Goal: Information Seeking & Learning: Learn about a topic

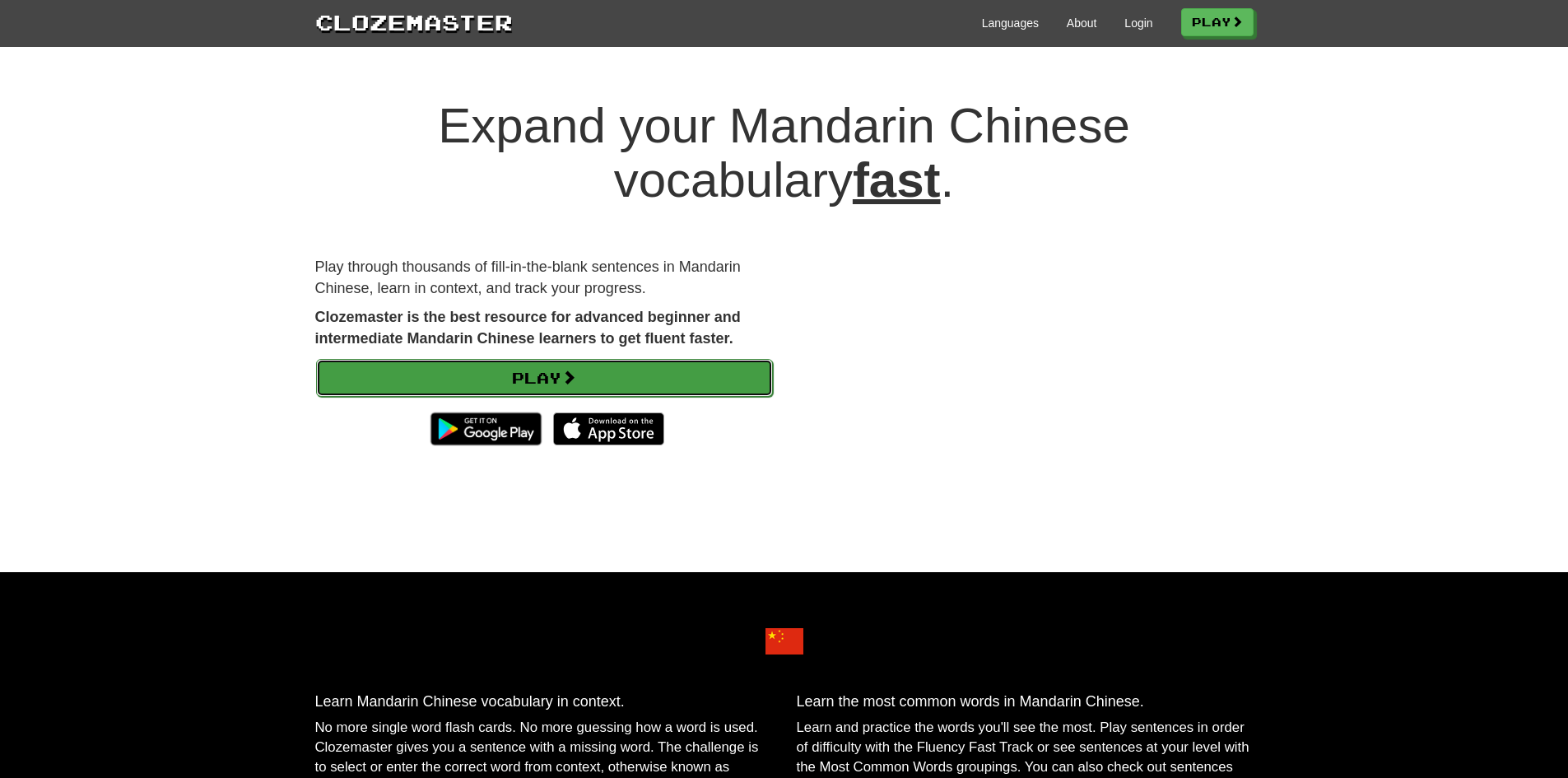
click at [587, 375] on link "Play" at bounding box center [544, 378] width 457 height 38
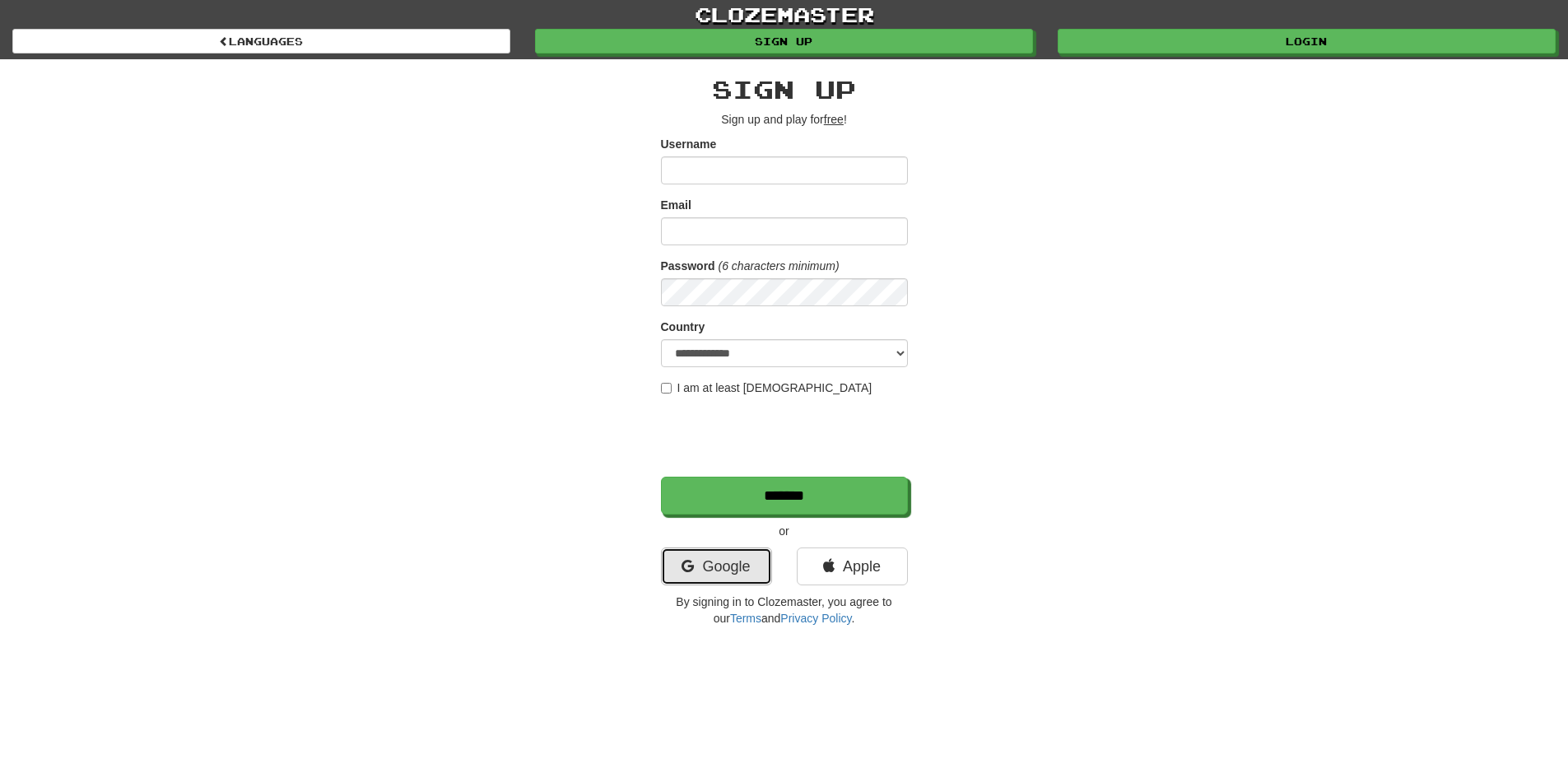
click at [730, 561] on link "Google" at bounding box center [717, 566] width 111 height 38
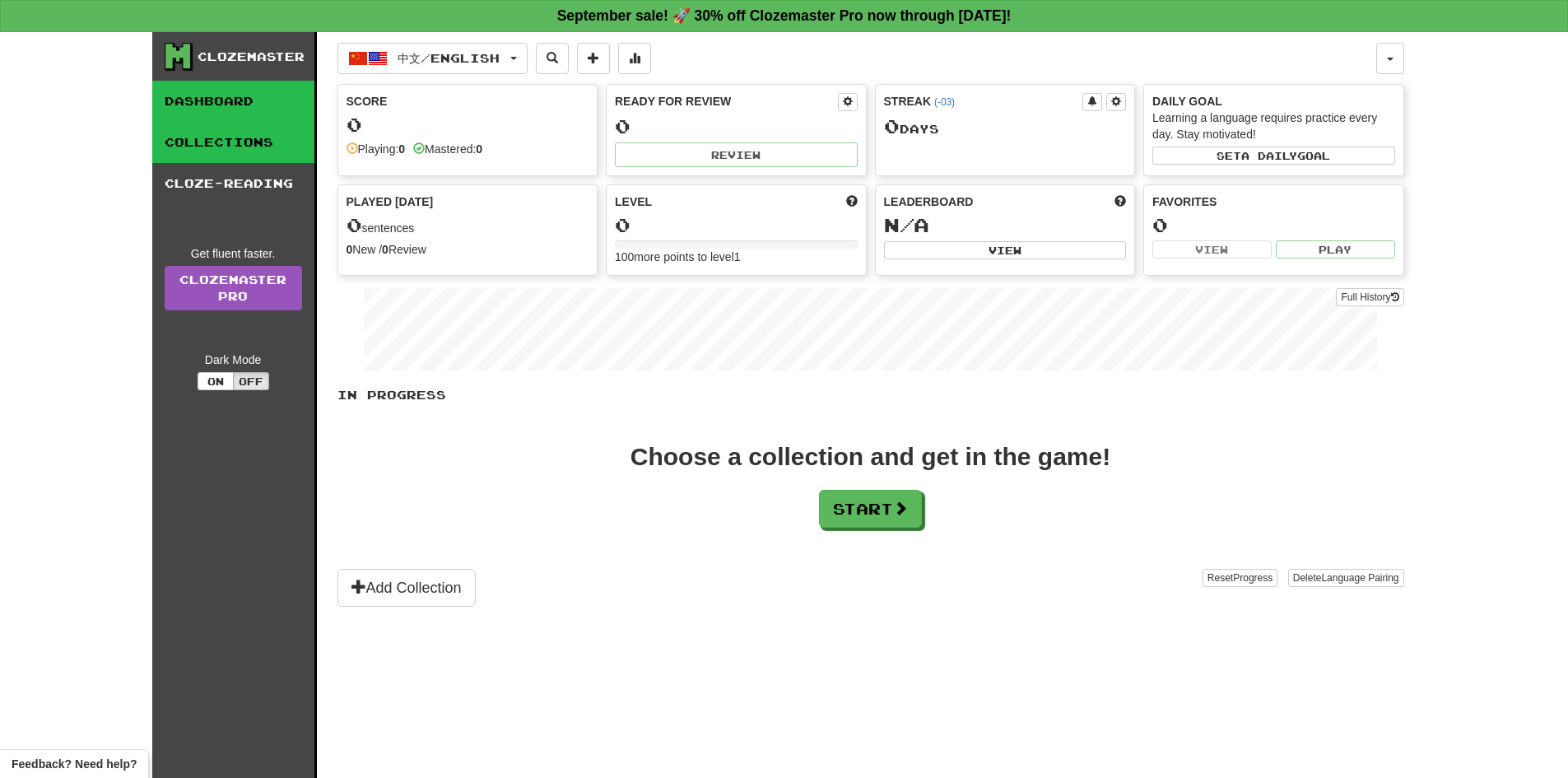
click at [201, 135] on link "Collections" at bounding box center [233, 142] width 162 height 41
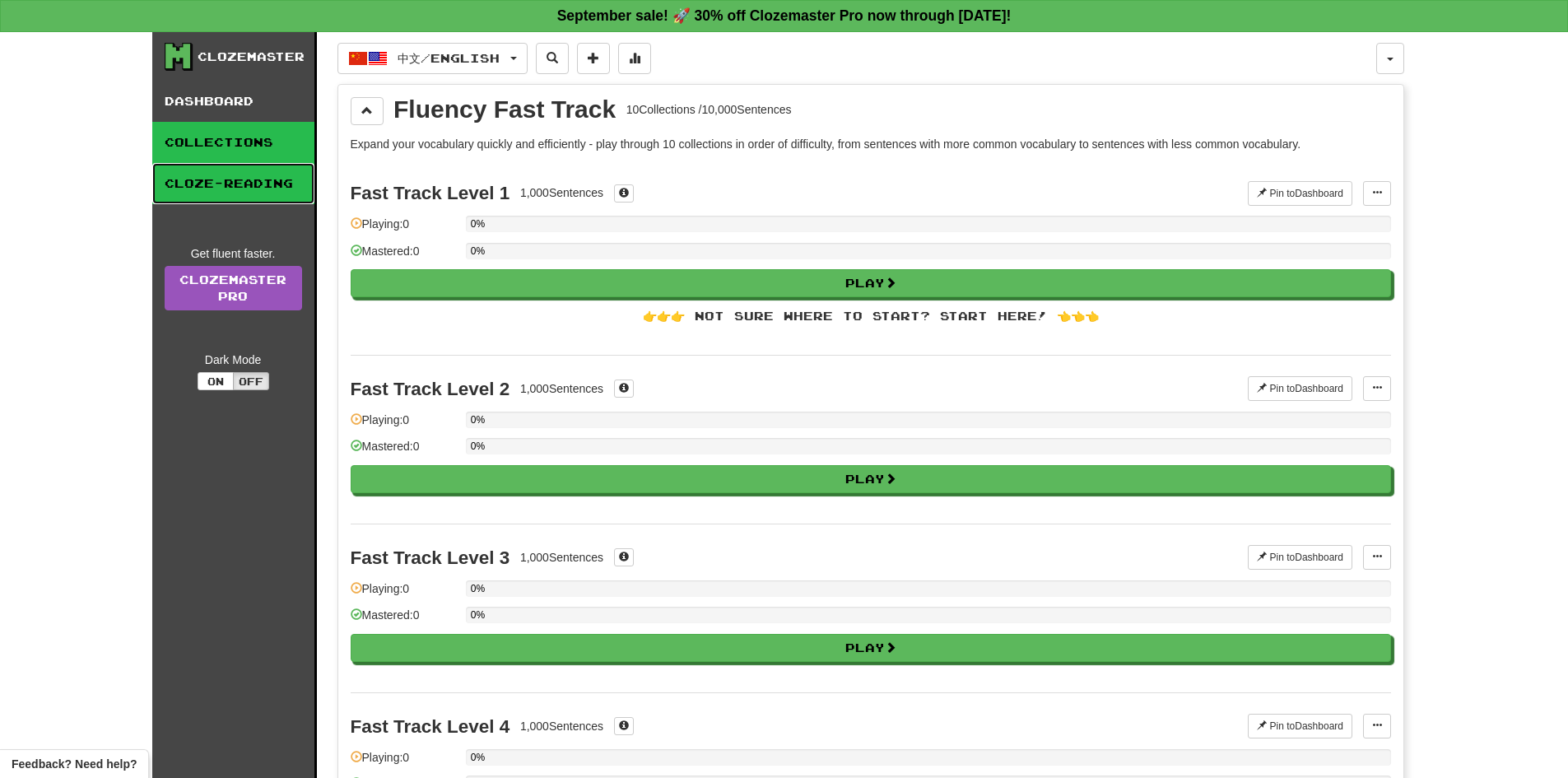
click at [211, 168] on link "Cloze-Reading" at bounding box center [233, 184] width 162 height 41
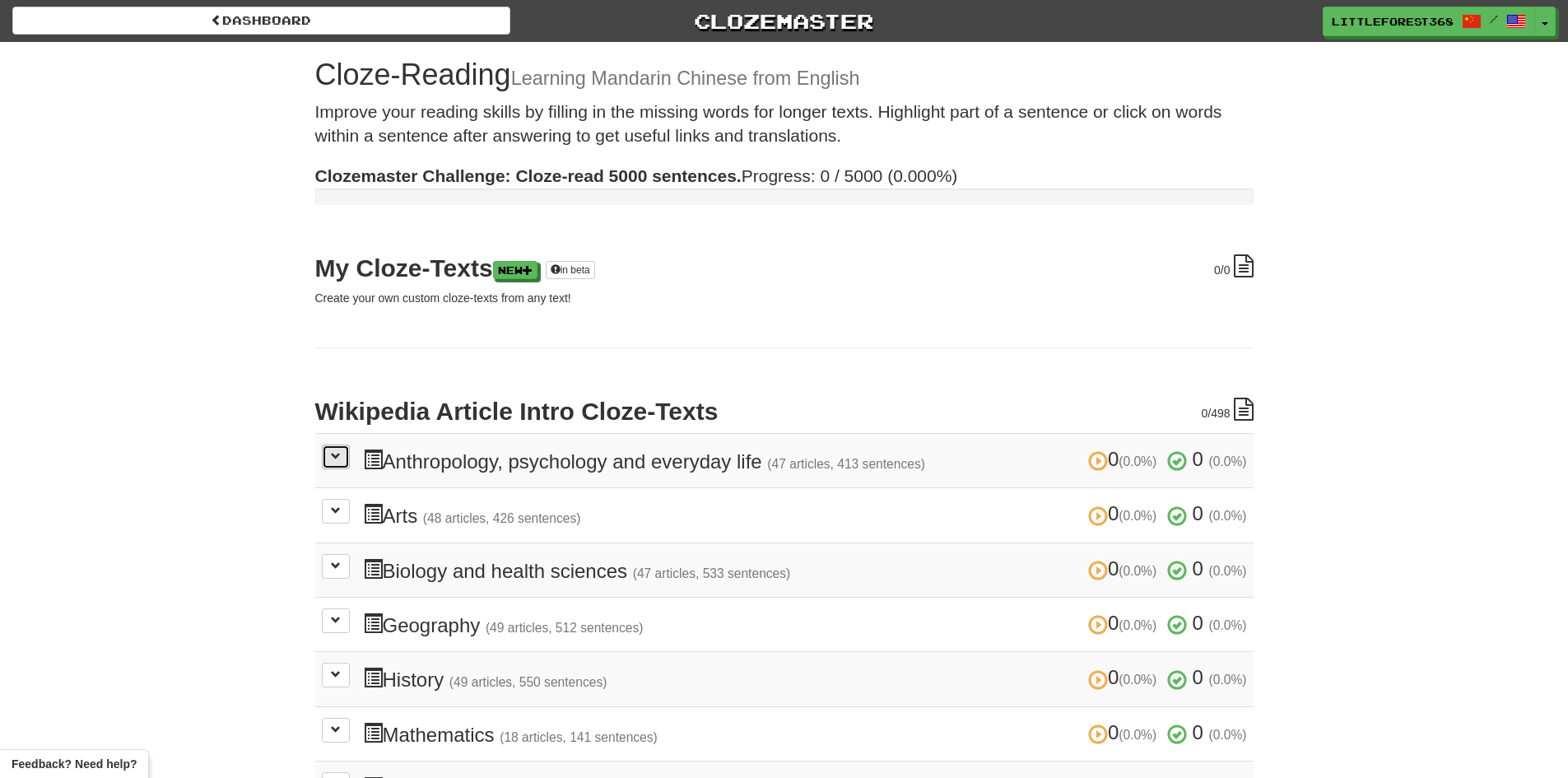
click at [339, 459] on span at bounding box center [335, 456] width 10 height 10
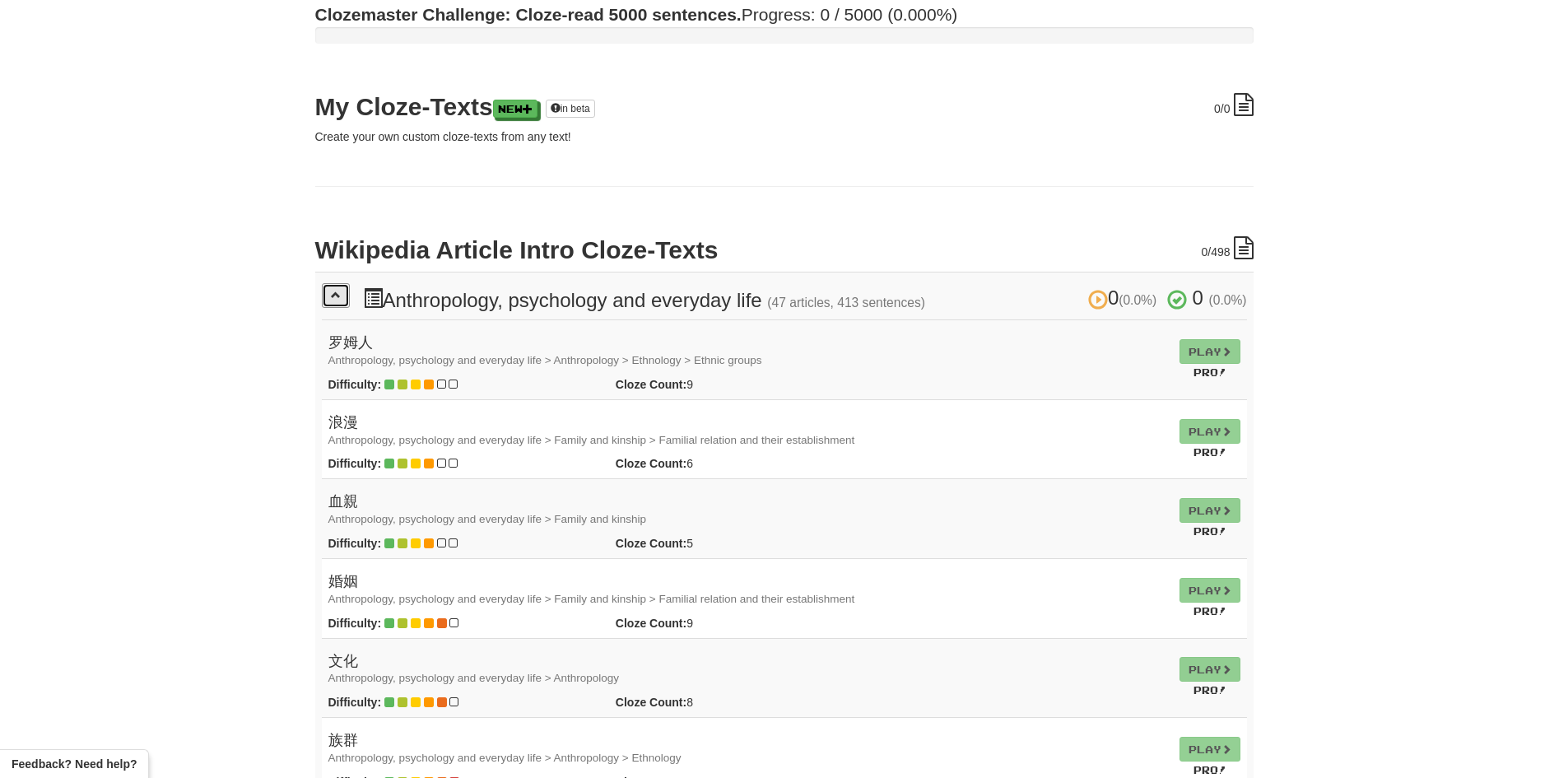
scroll to position [164, 0]
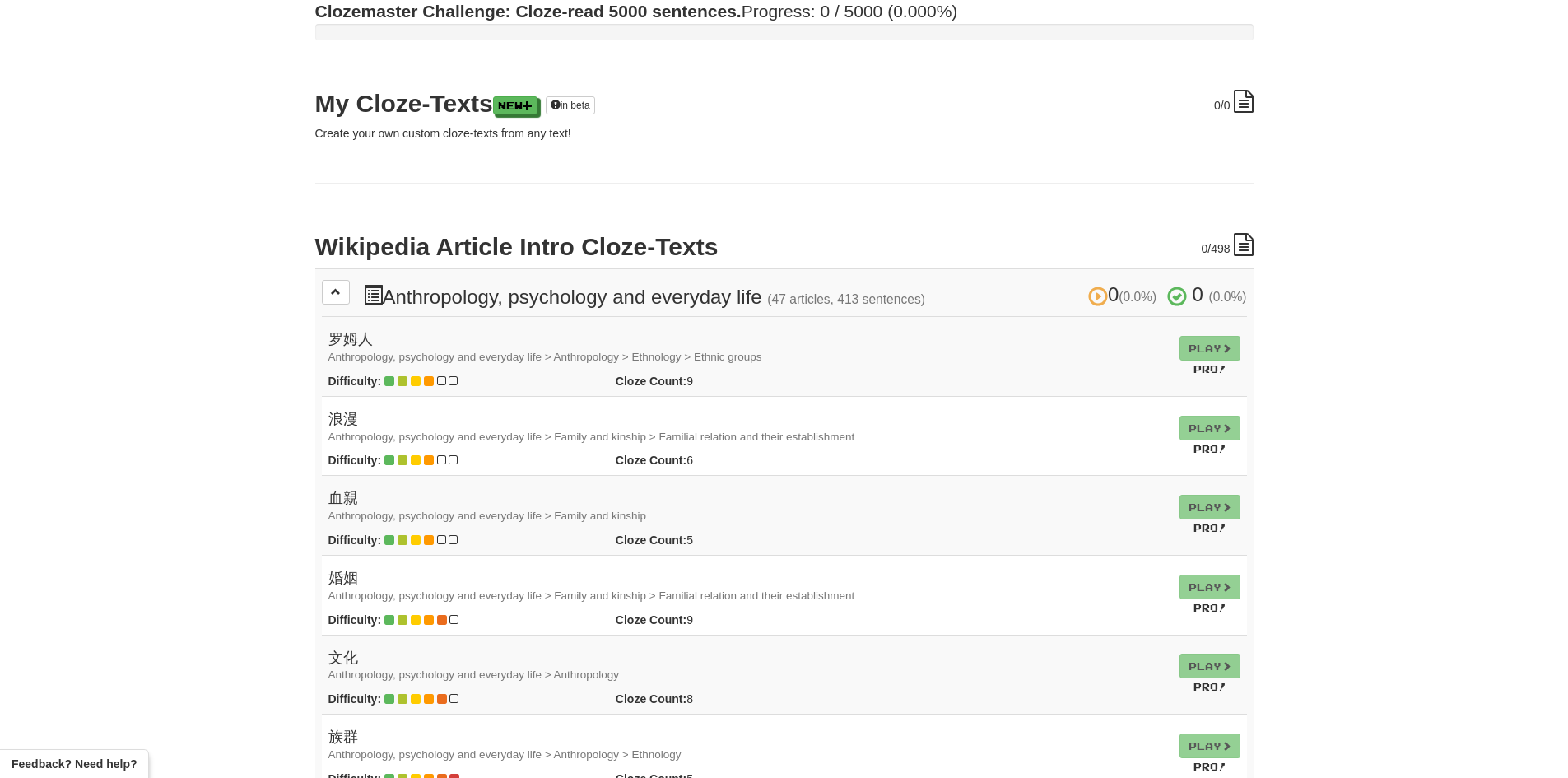
click at [1200, 360] on td "Play Pro!" at bounding box center [1211, 357] width 74 height 80
click at [1202, 354] on td "Play Pro!" at bounding box center [1211, 357] width 74 height 80
click at [1182, 398] on td "Play Pro!" at bounding box center [1211, 435] width 74 height 80
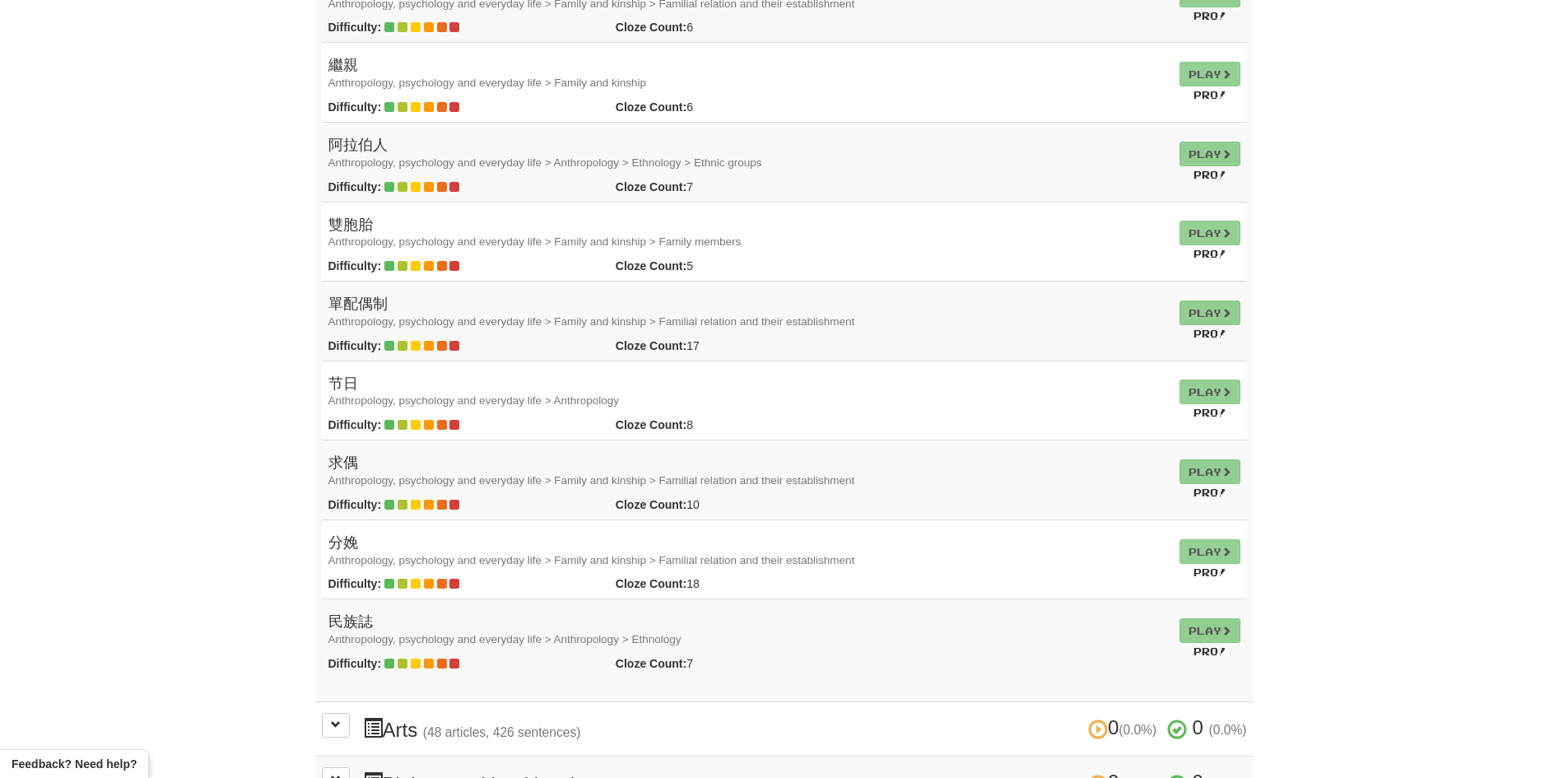
scroll to position [4116, 0]
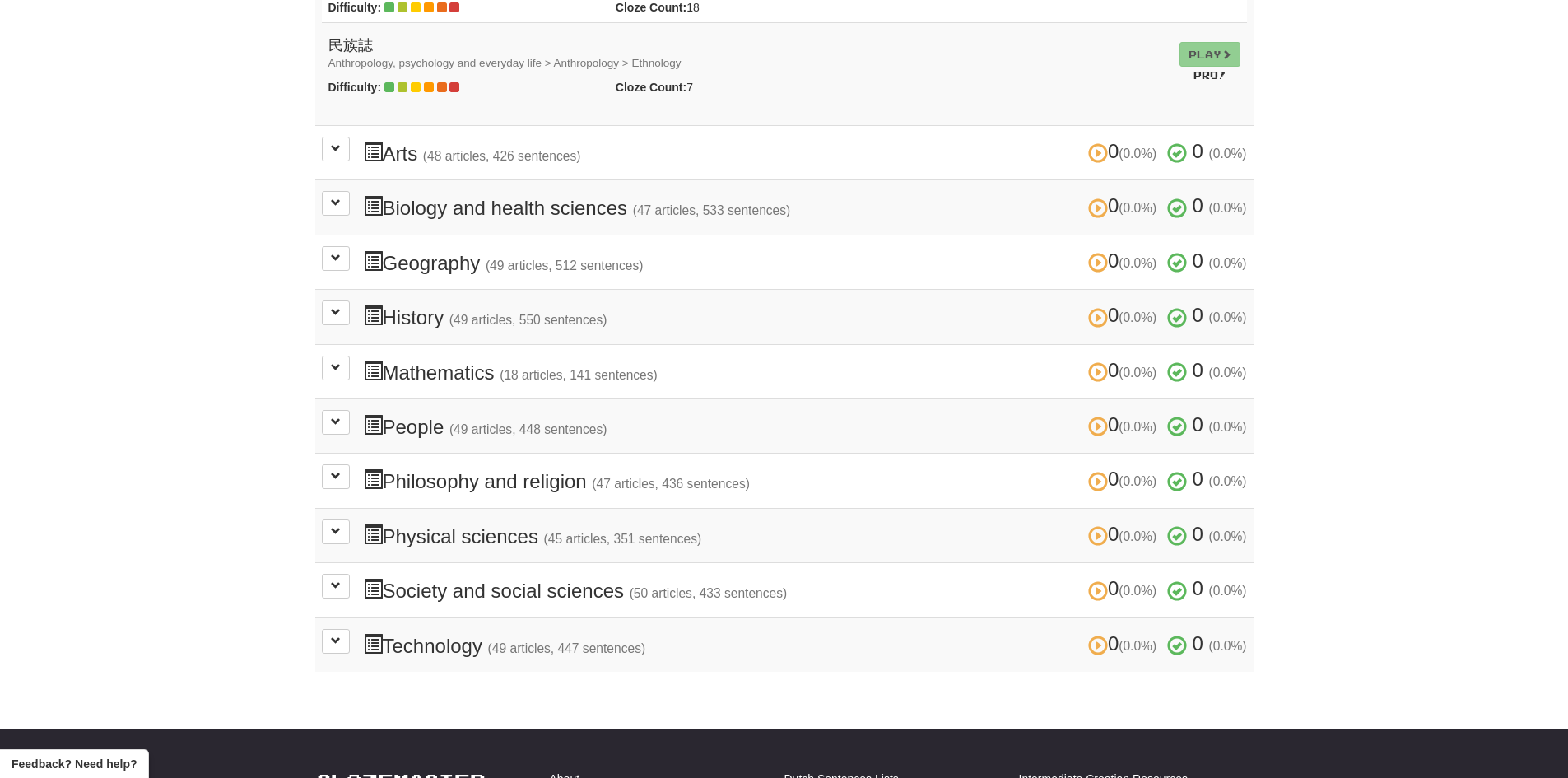
click at [595, 155] on h3 "0 (0.0%) 0 (0.0%) Arts (48 articles, 426 sentences) 0 (0.0%) 0 (0.0%)" at bounding box center [805, 153] width 884 height 24
click at [325, 149] on button at bounding box center [336, 149] width 28 height 25
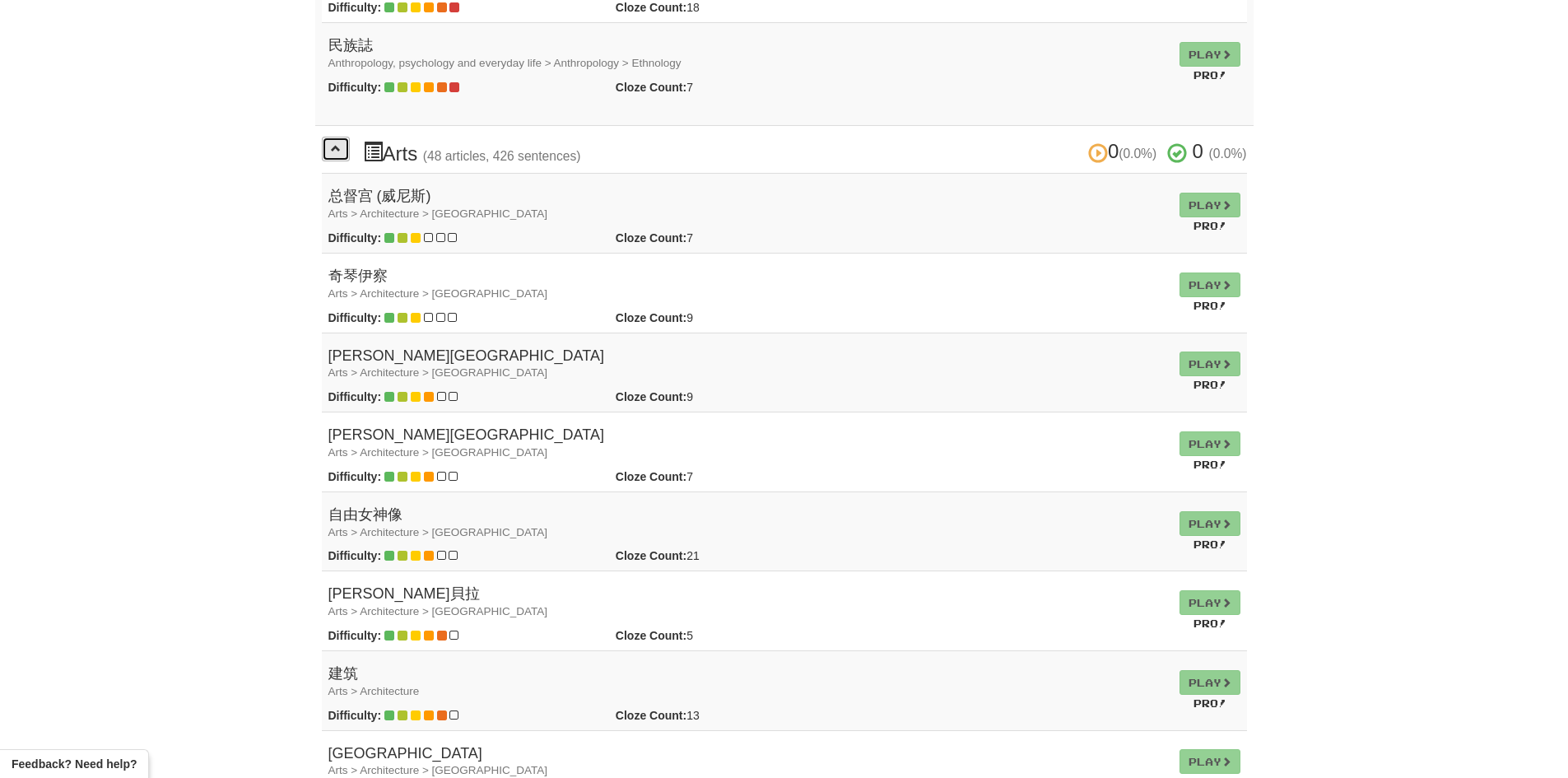
click at [325, 149] on button at bounding box center [336, 149] width 28 height 25
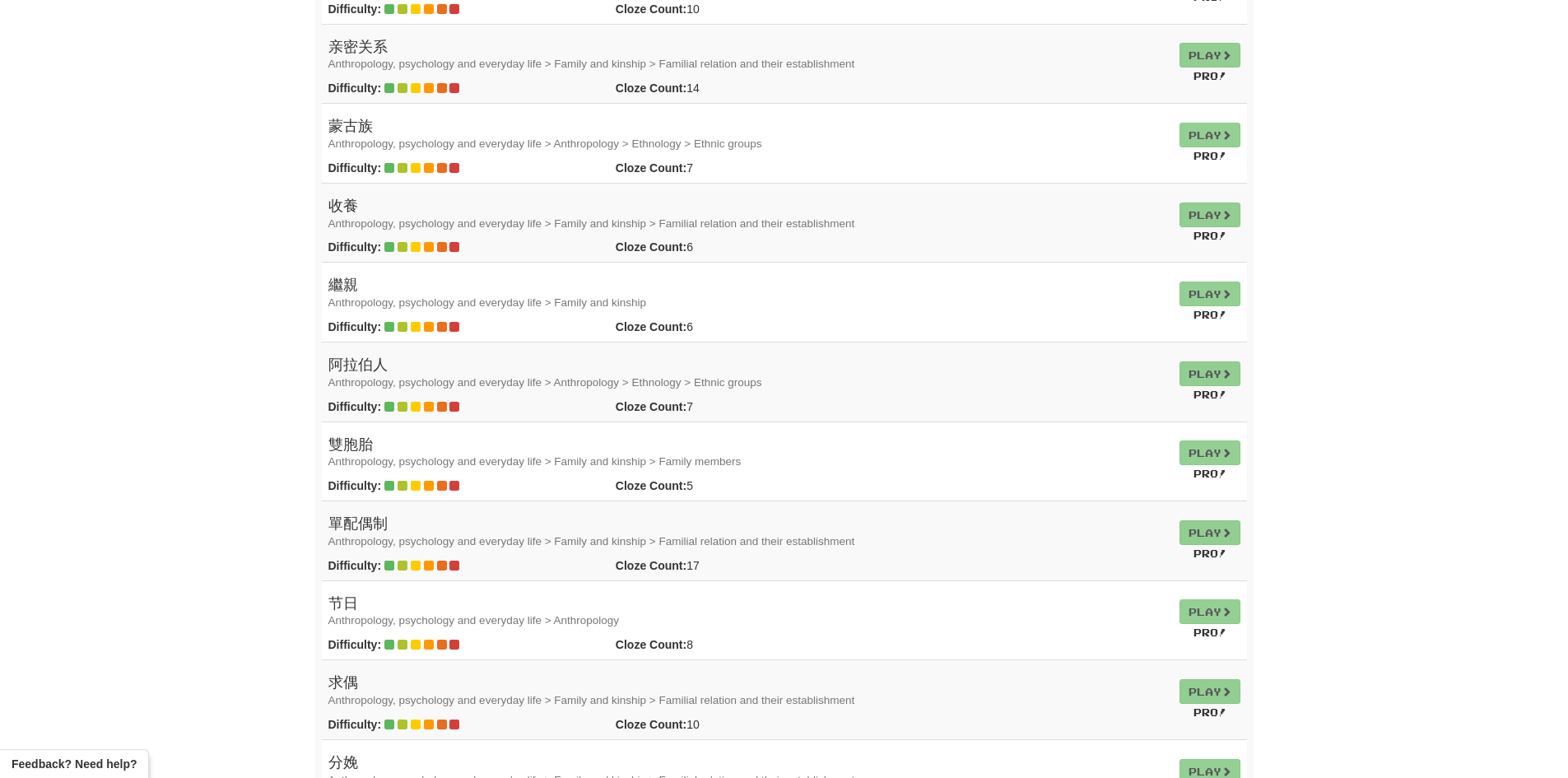
scroll to position [0, 0]
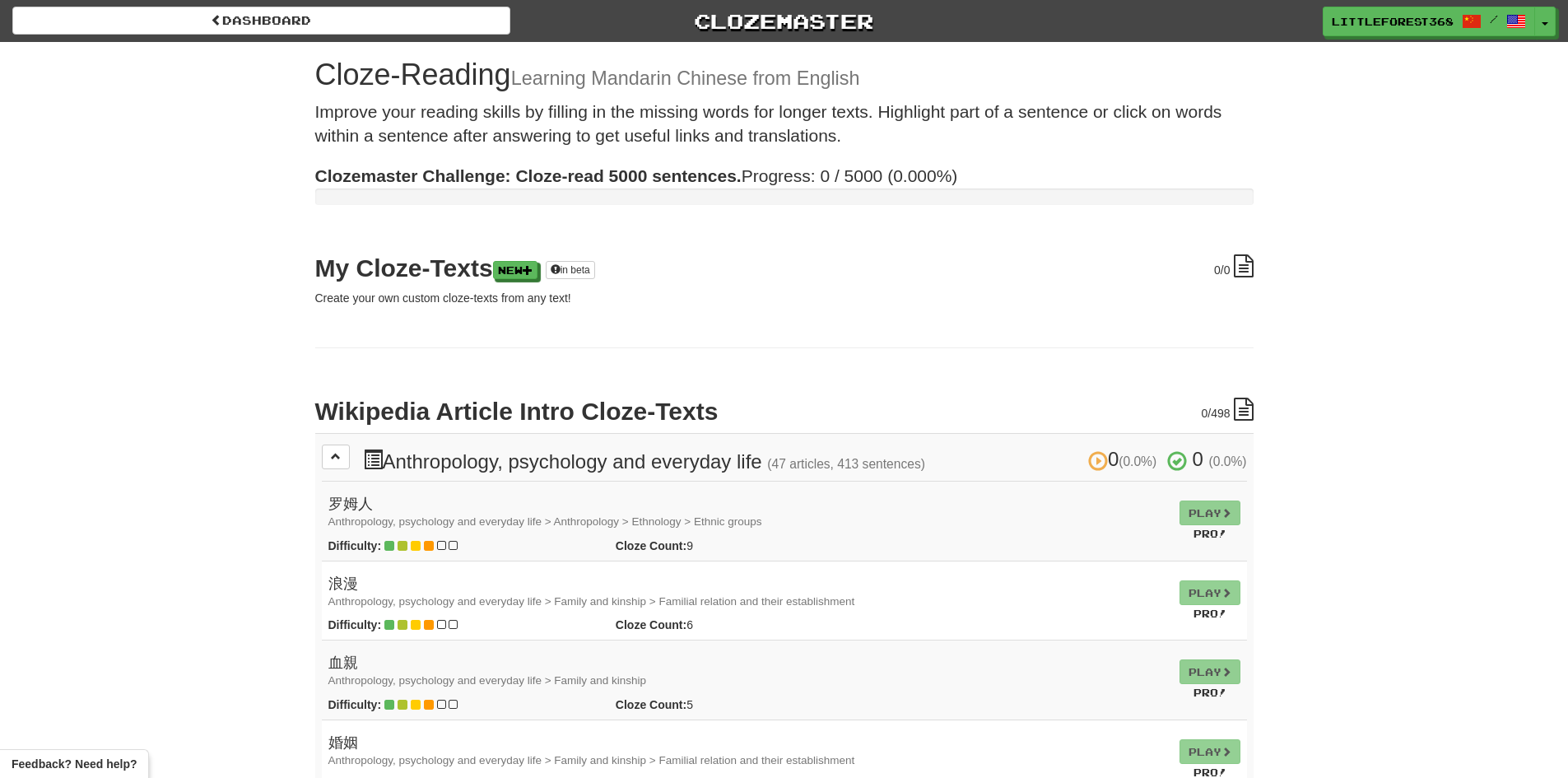
drag, startPoint x: 1492, startPoint y: 659, endPoint x: 1426, endPoint y: -35, distance: 697.1
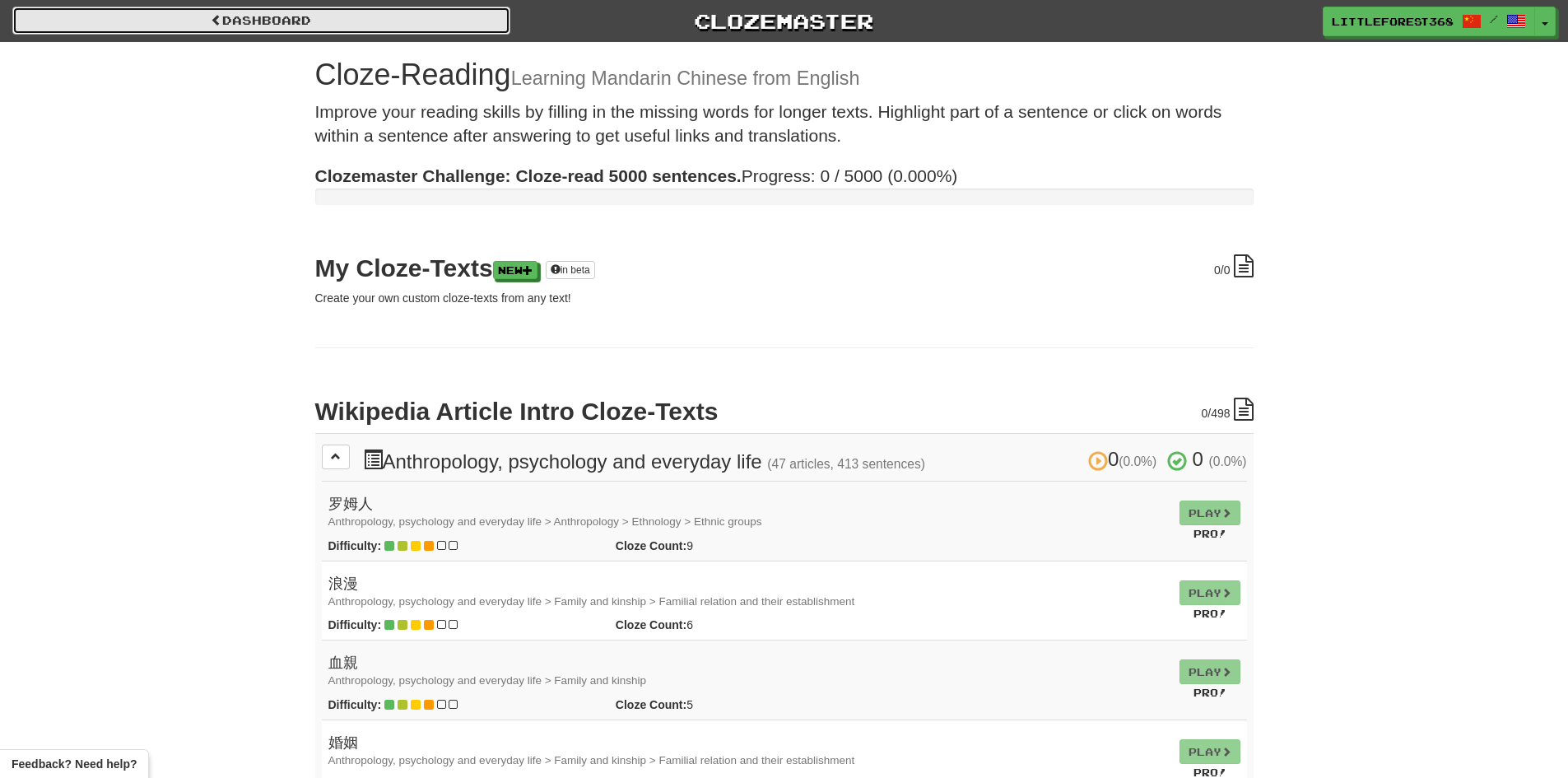
click at [222, 14] on link "Dashboard" at bounding box center [261, 20] width 498 height 28
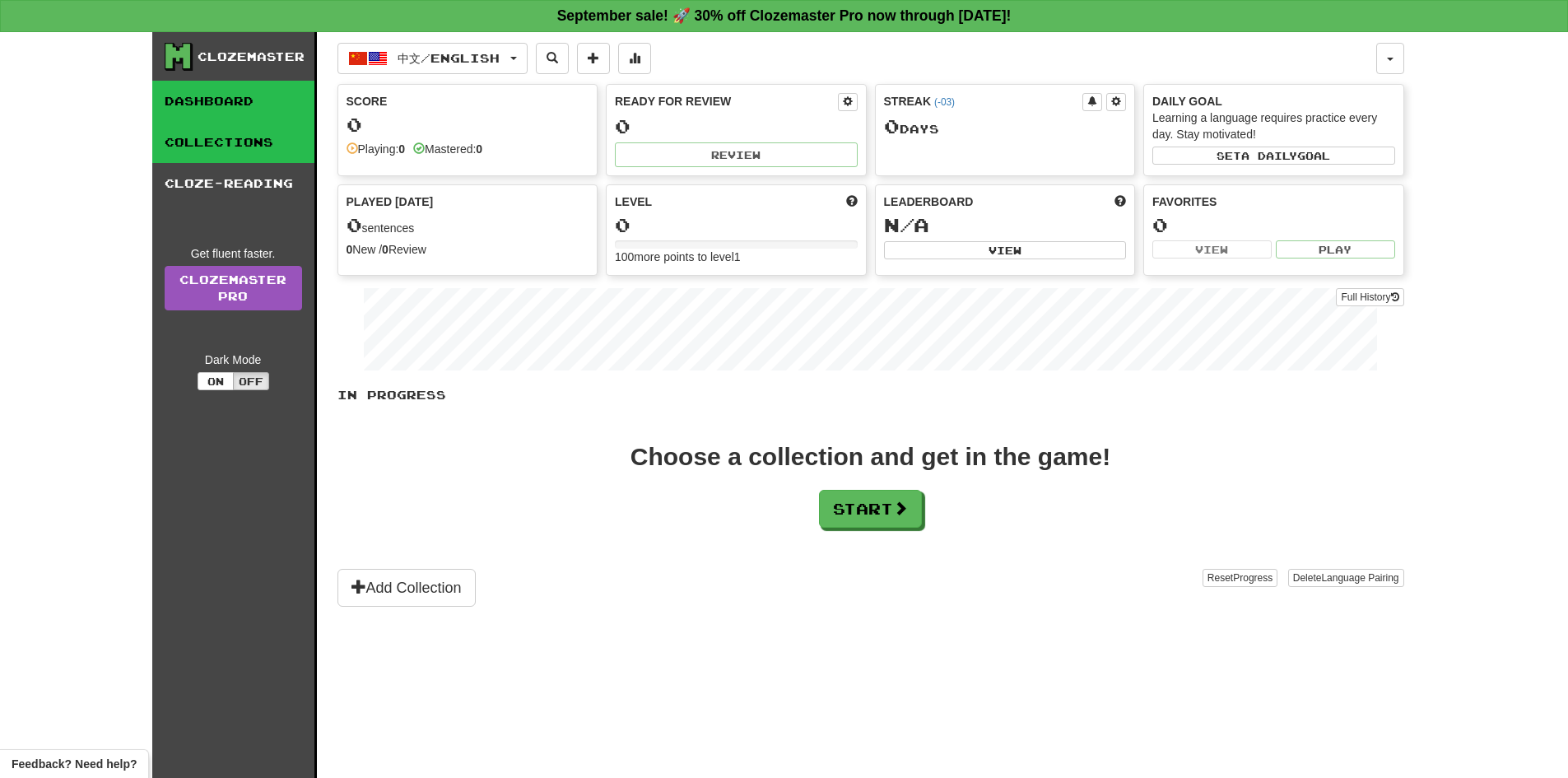
click at [220, 135] on link "Collections" at bounding box center [233, 142] width 162 height 41
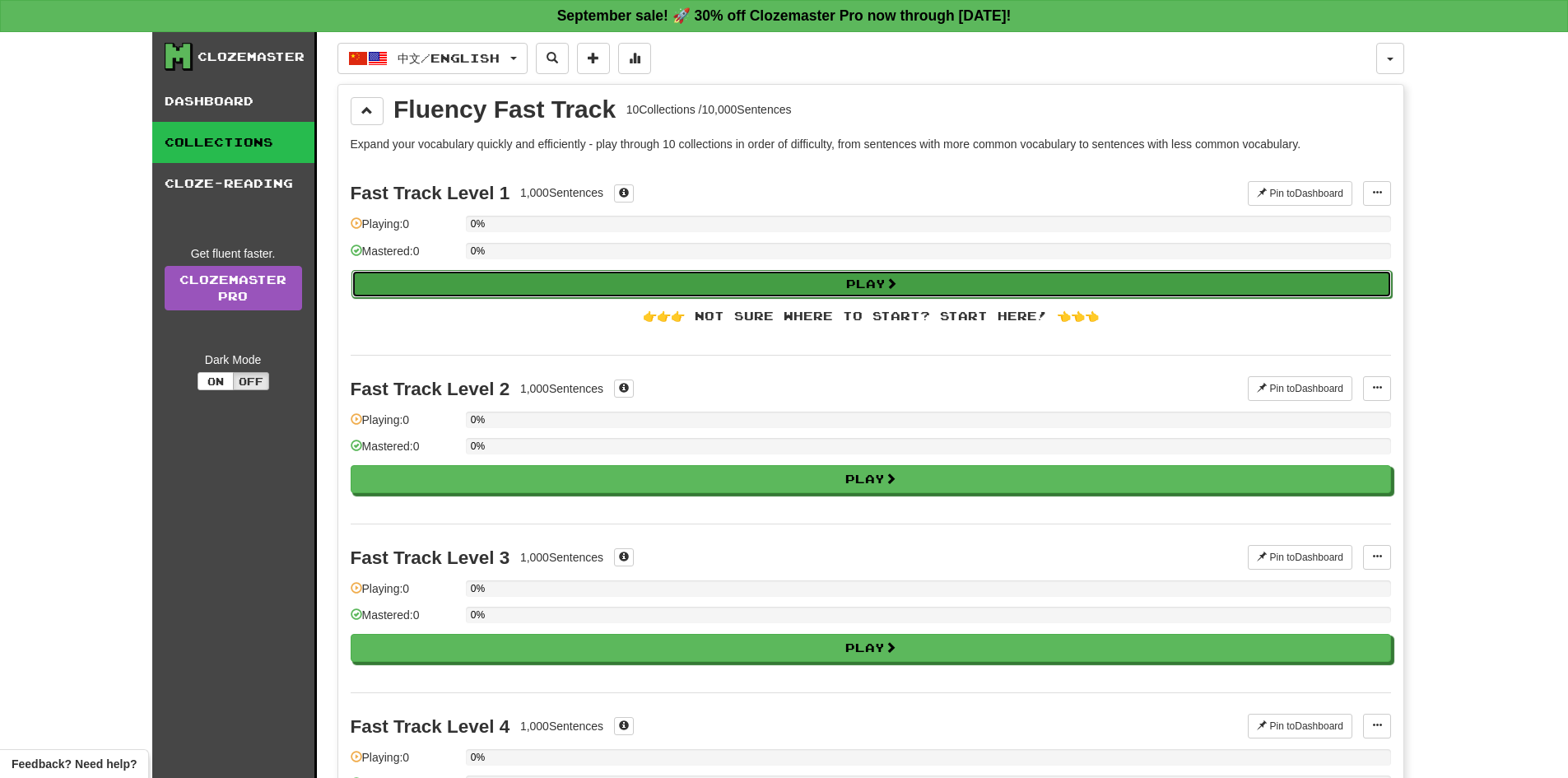
click at [701, 274] on button "Play" at bounding box center [872, 284] width 1041 height 28
select select "**"
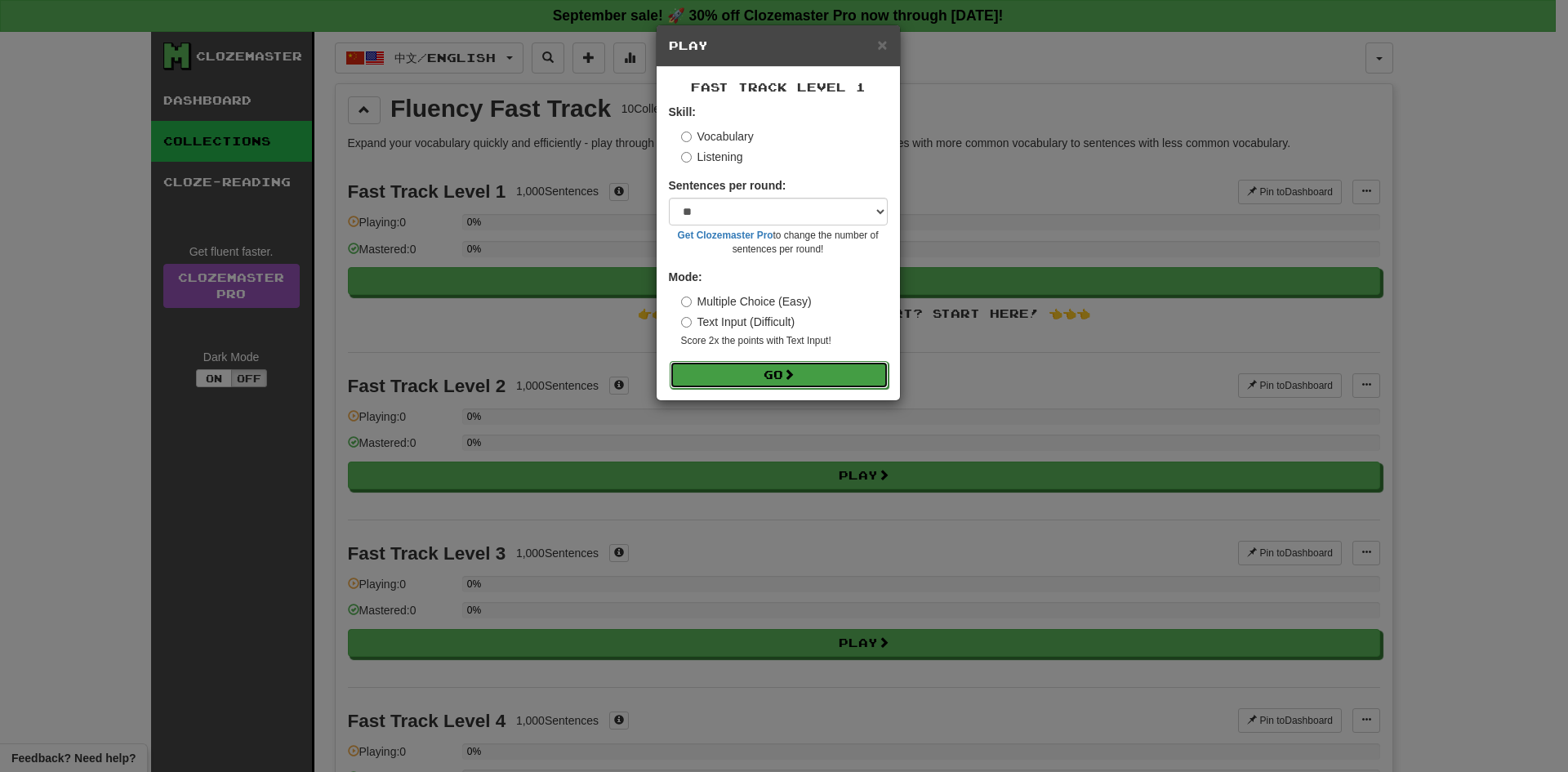
click at [790, 368] on span at bounding box center [789, 374] width 11 height 11
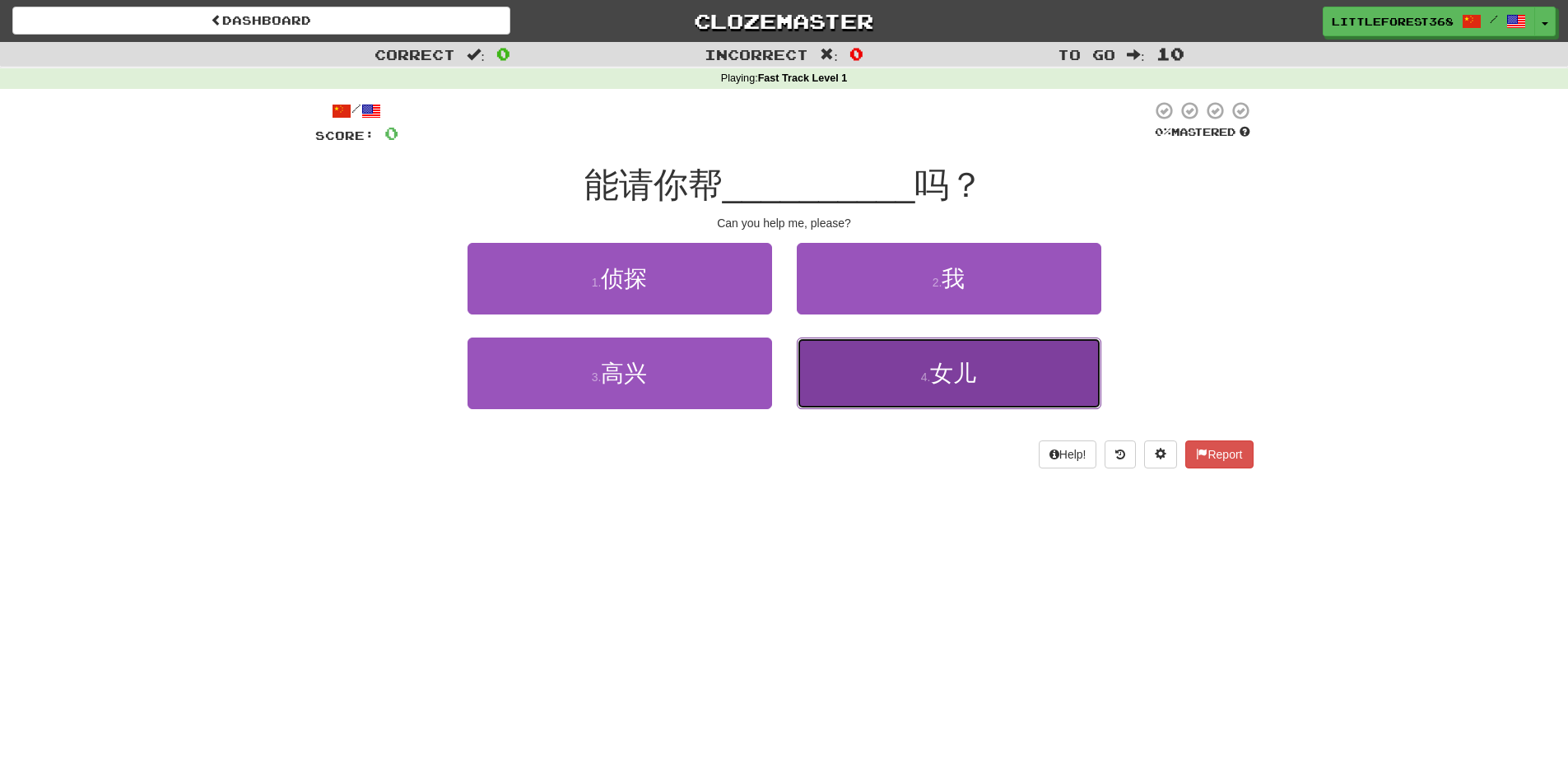
click at [899, 384] on button "4 . 女儿" at bounding box center [949, 373] width 305 height 71
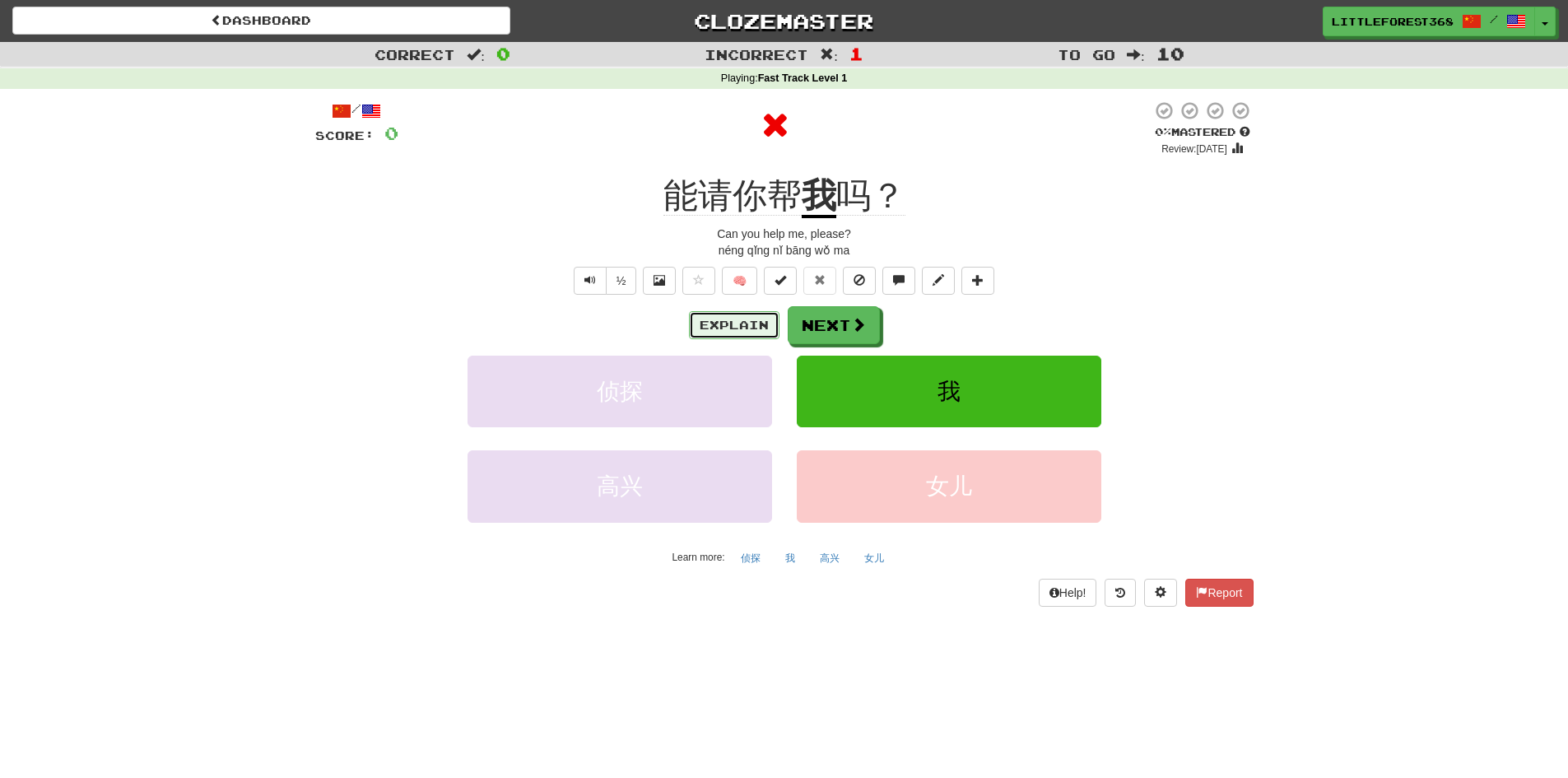
click at [737, 331] on button "Explain" at bounding box center [734, 325] width 91 height 28
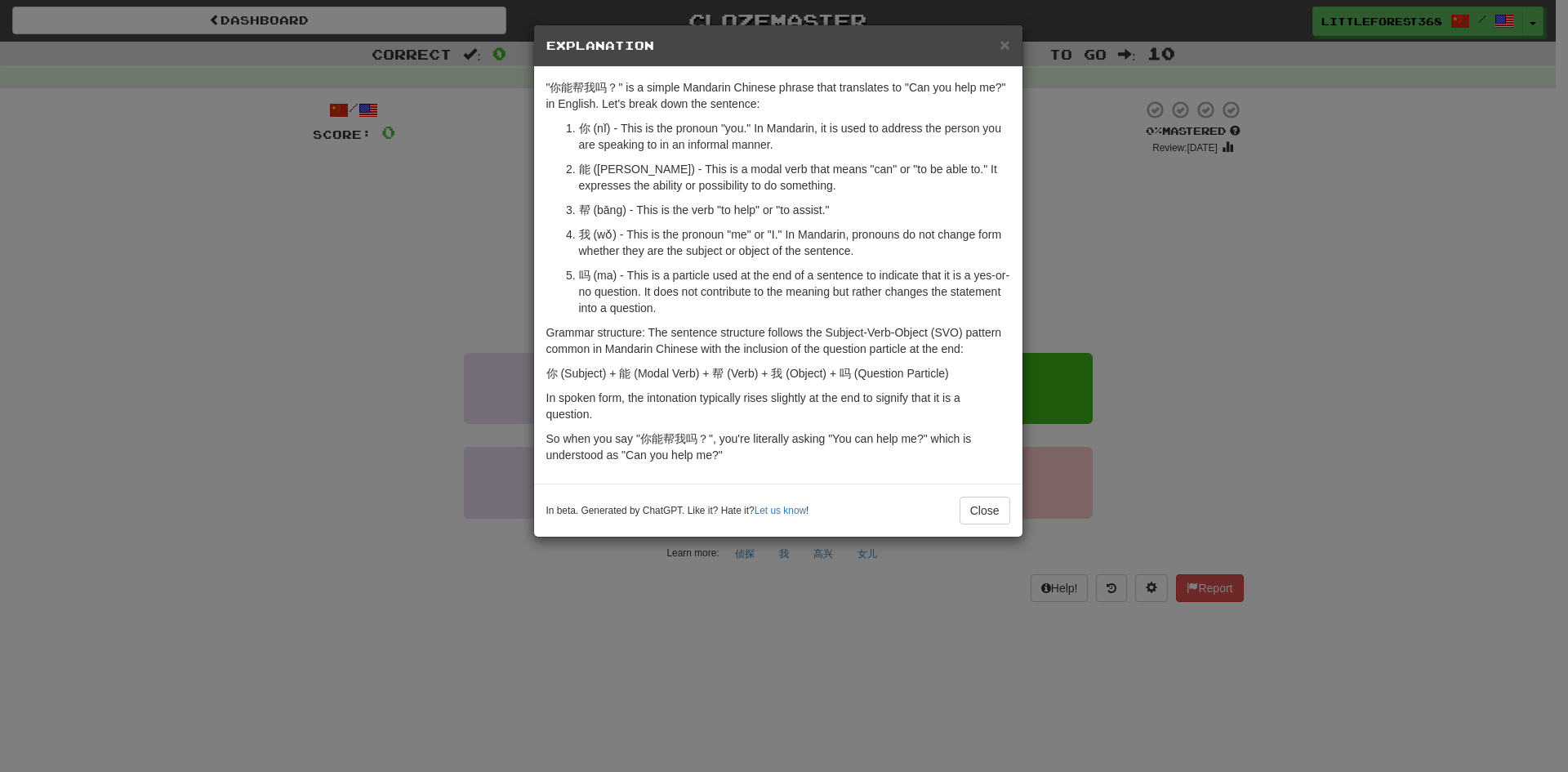
click at [992, 41] on h5 "Explanation" at bounding box center [778, 46] width 464 height 17
click at [999, 42] on h5 "Explanation" at bounding box center [778, 46] width 464 height 17
click at [1007, 41] on span "×" at bounding box center [1004, 44] width 10 height 18
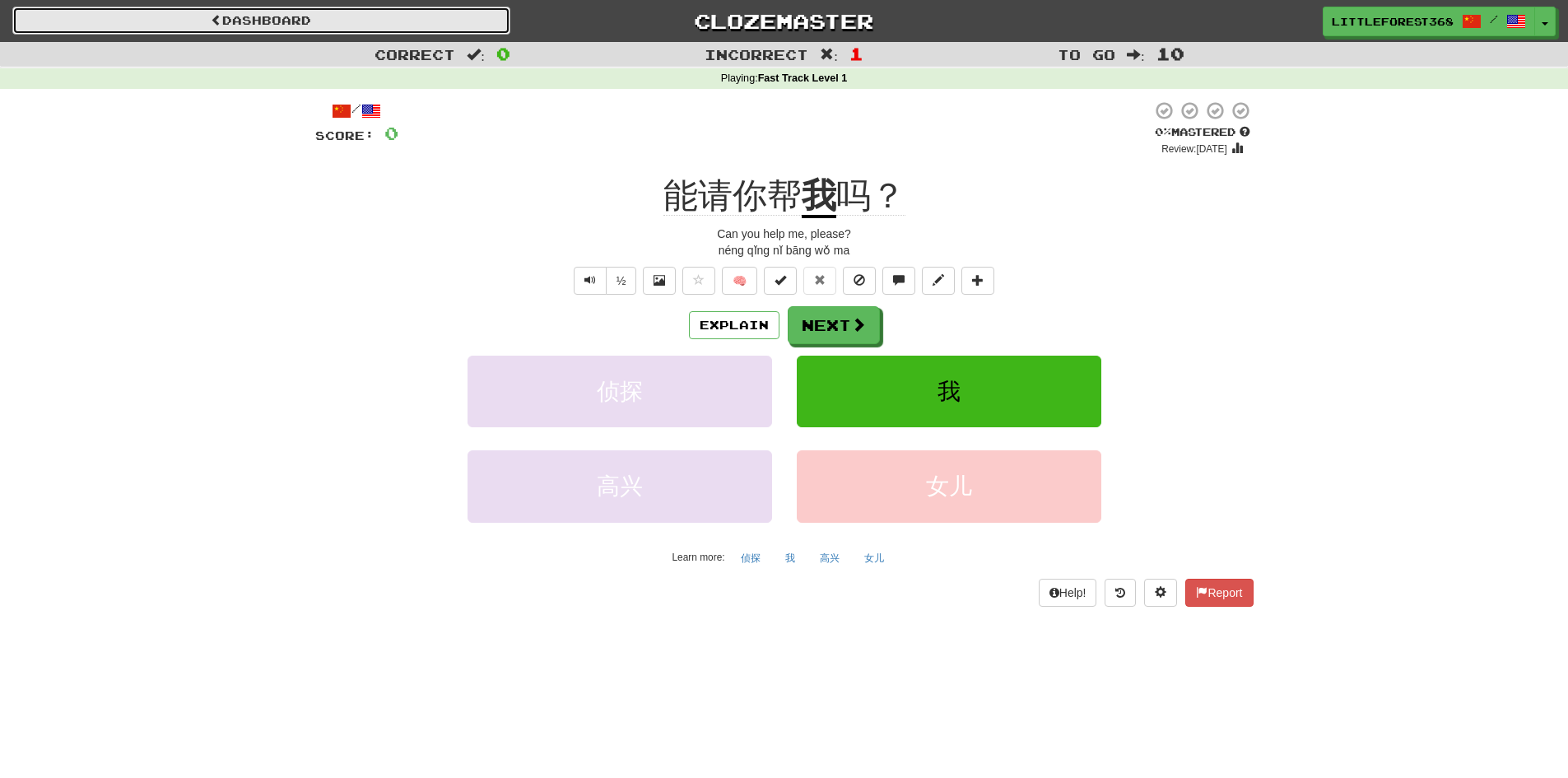
click at [58, 14] on link "Dashboard" at bounding box center [261, 20] width 498 height 28
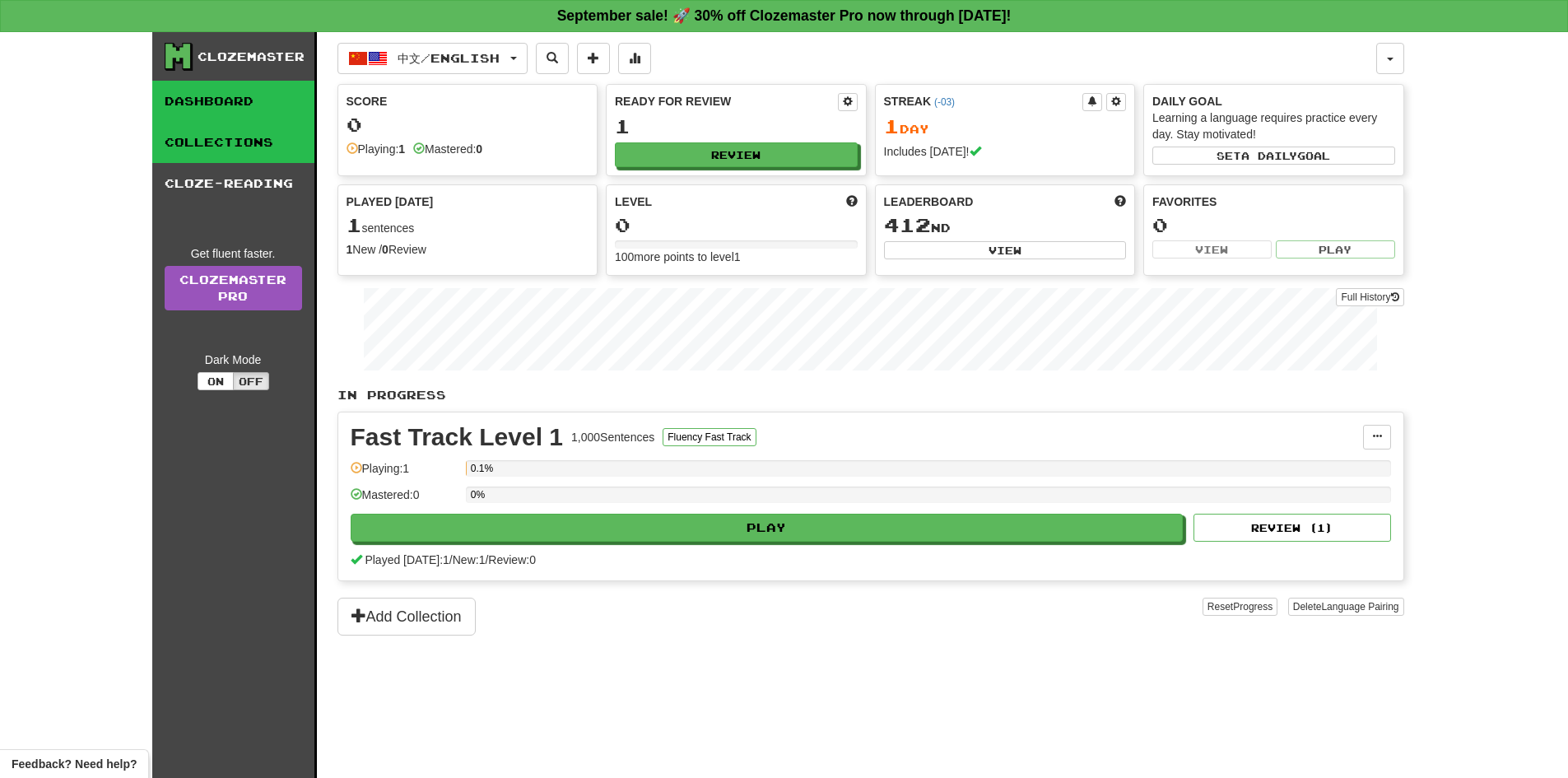
click at [241, 136] on link "Collections" at bounding box center [233, 142] width 162 height 41
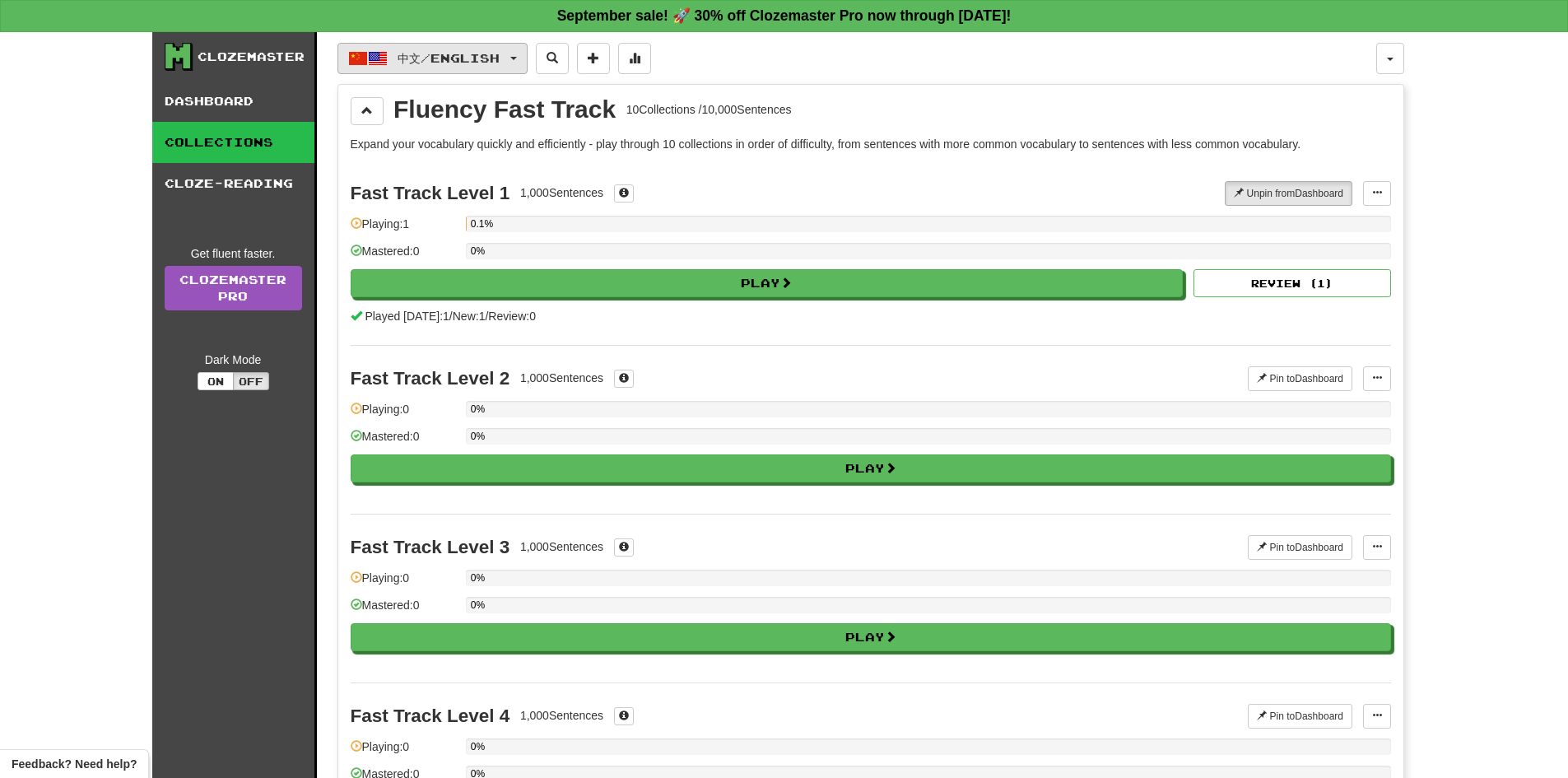
click at [480, 53] on span "中文 / English" at bounding box center [448, 58] width 102 height 14
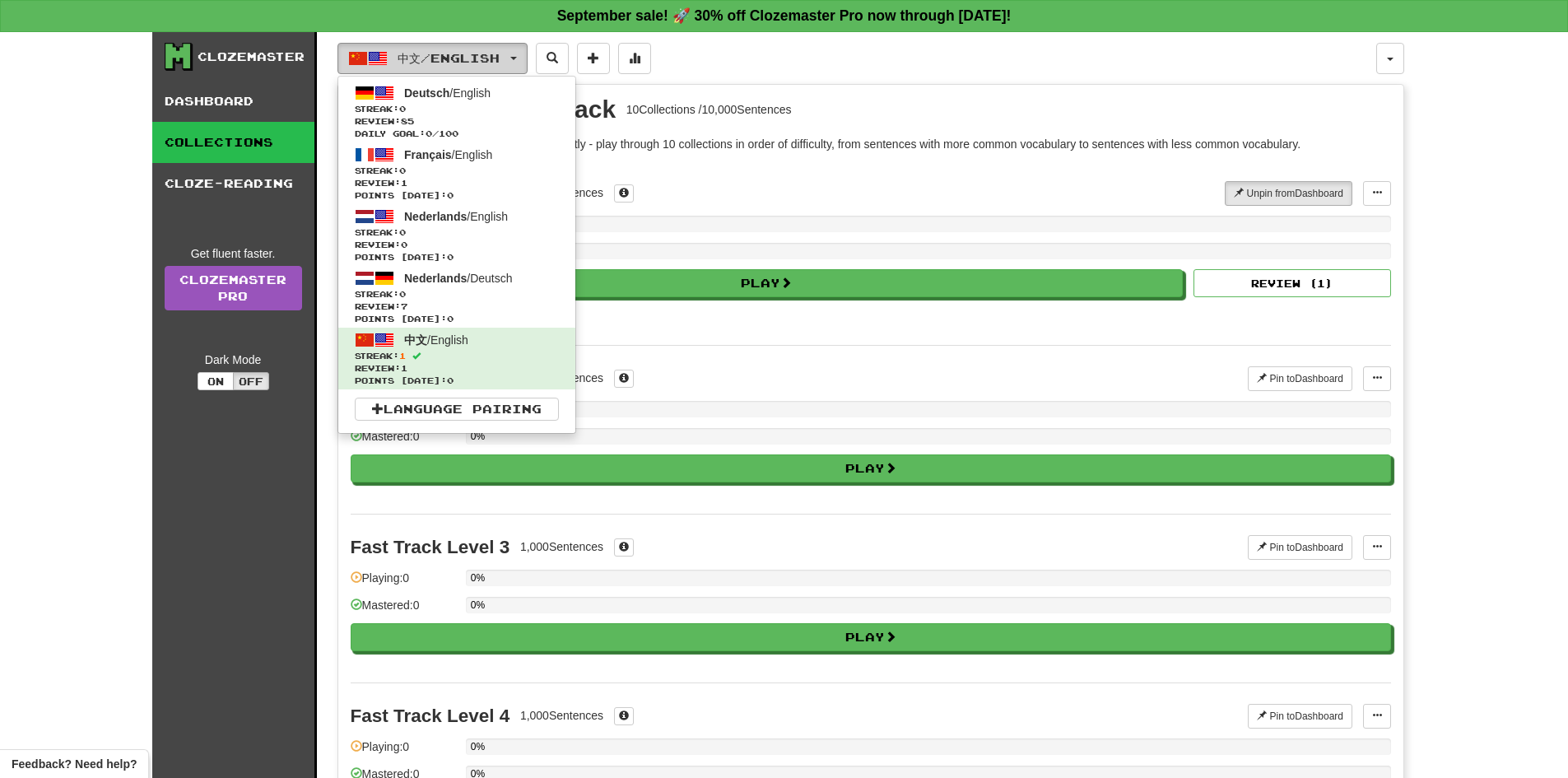
click at [480, 53] on span "中文 / English" at bounding box center [448, 58] width 102 height 14
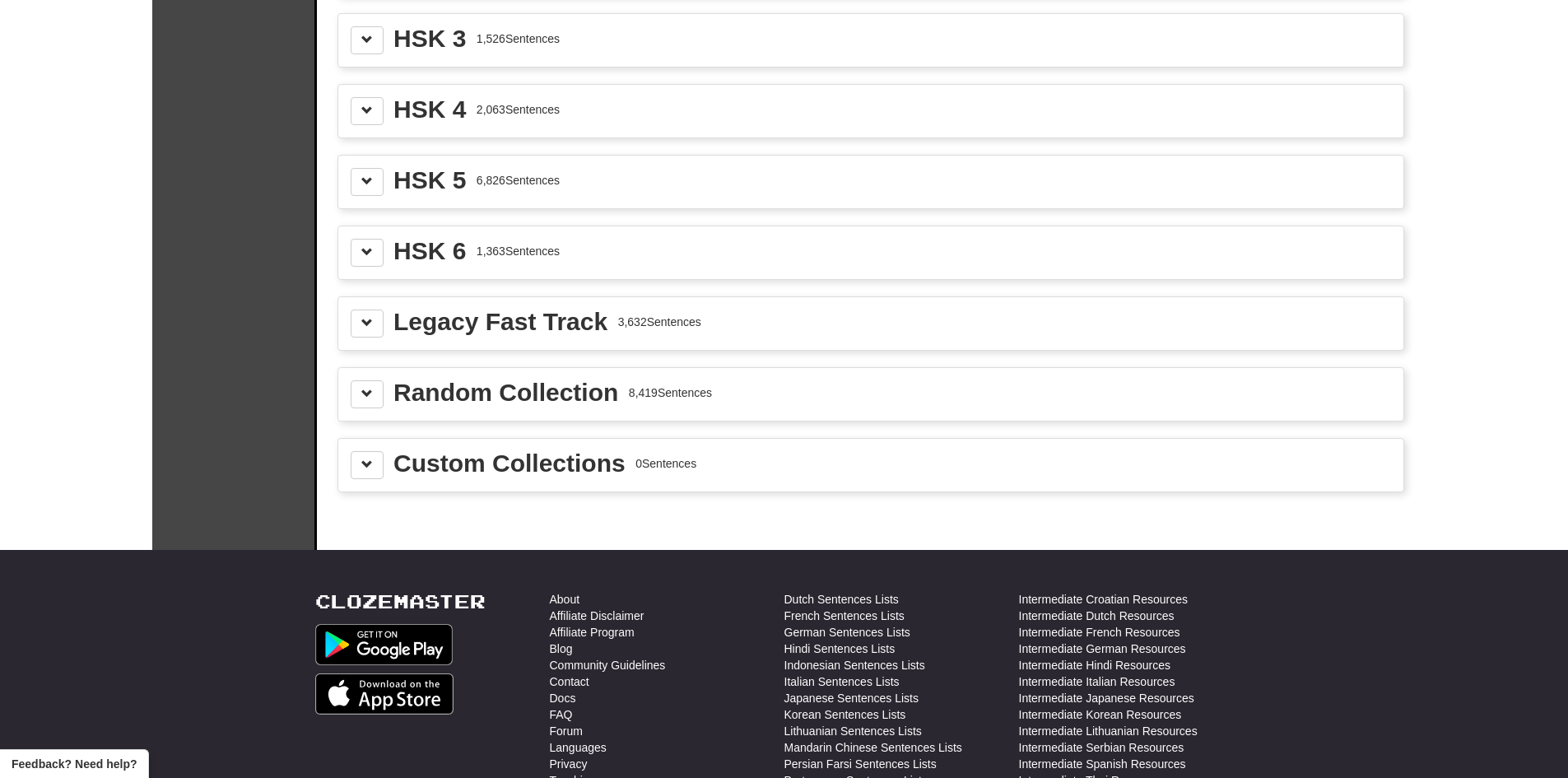
scroll to position [1893, 0]
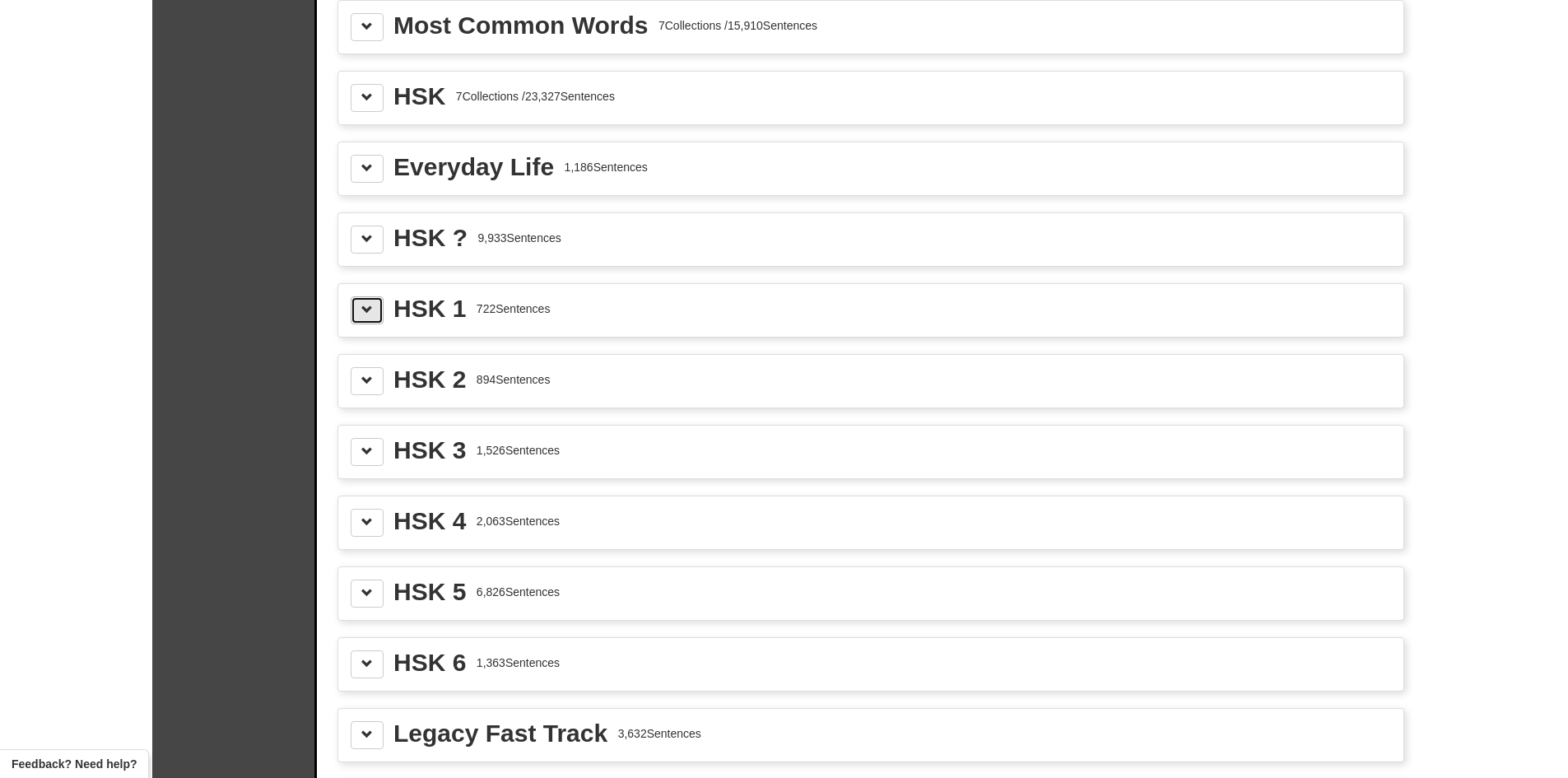
click at [361, 311] on span at bounding box center [367, 309] width 11 height 11
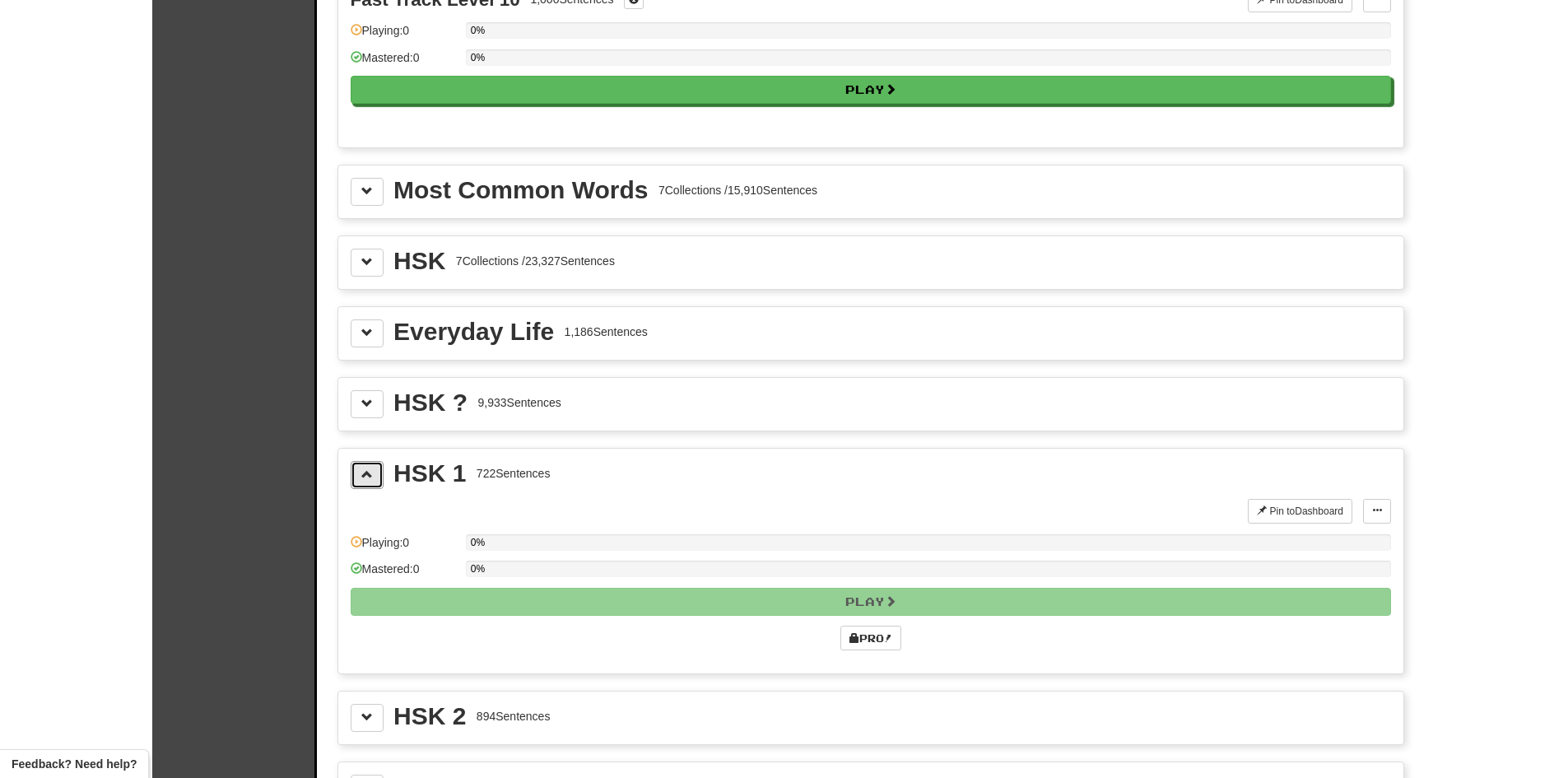
scroll to position [1646, 0]
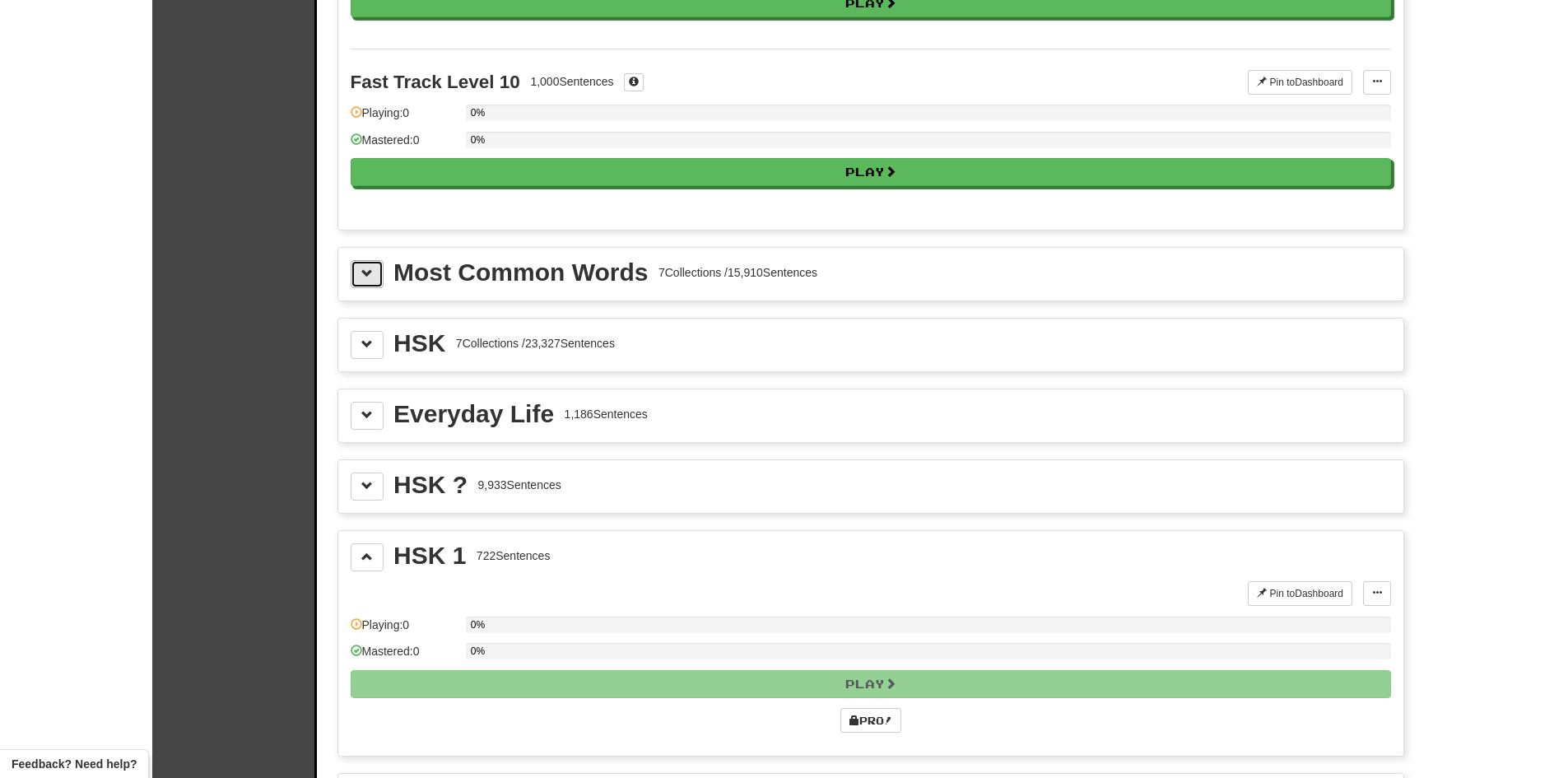
click at [367, 274] on span at bounding box center [367, 273] width 11 height 11
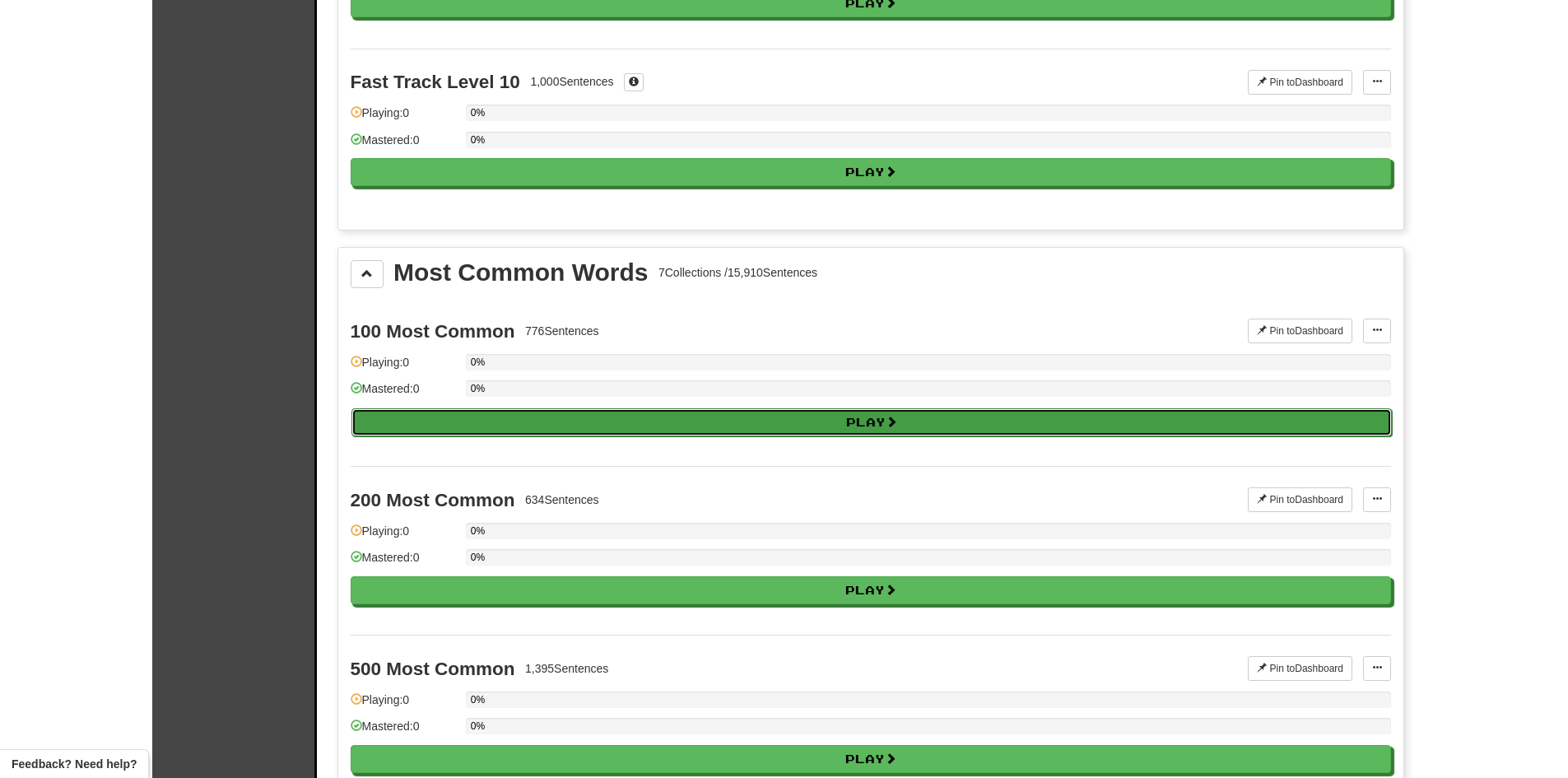
click at [883, 412] on button "Play" at bounding box center [872, 422] width 1041 height 28
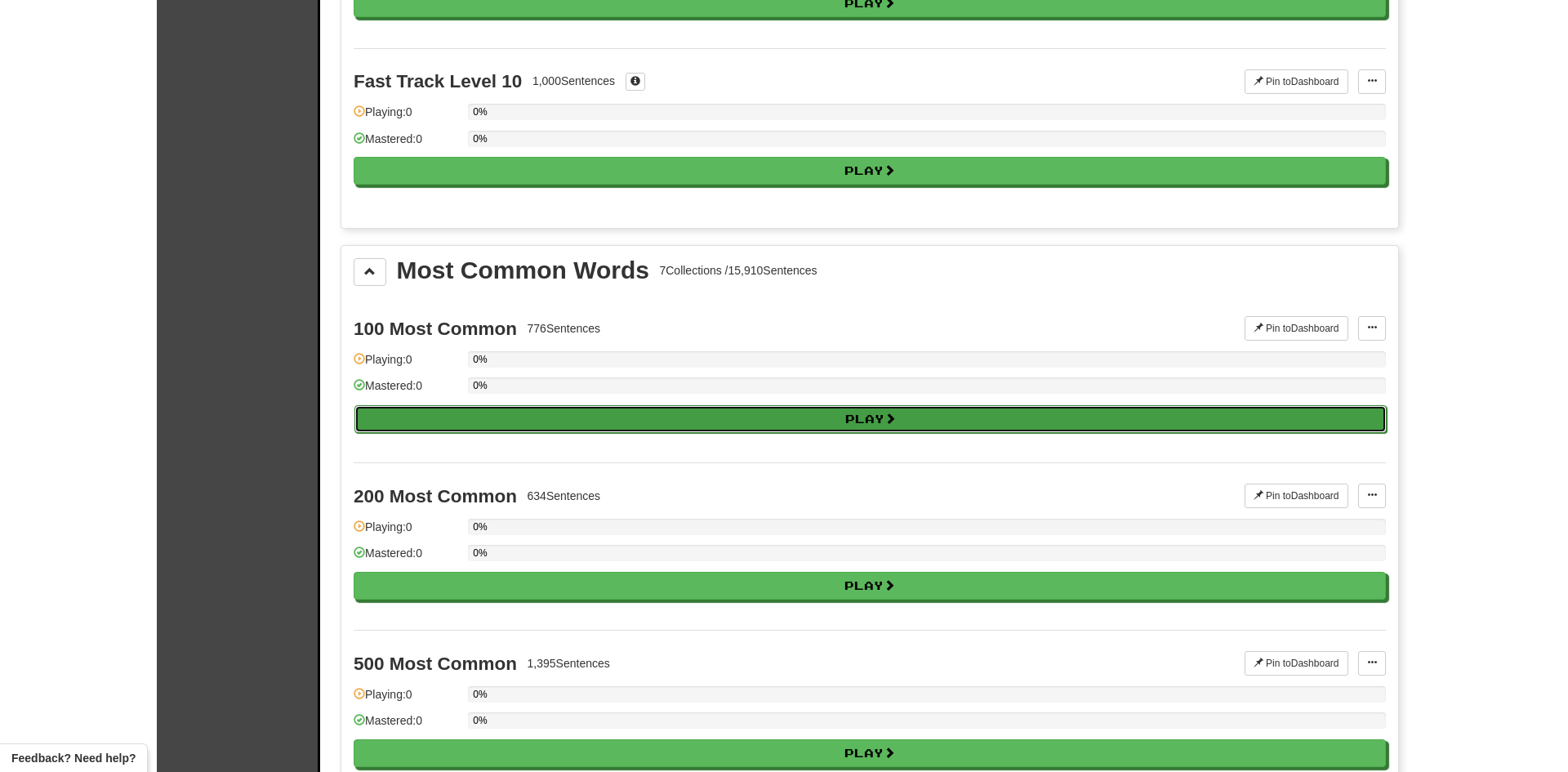
select select "**"
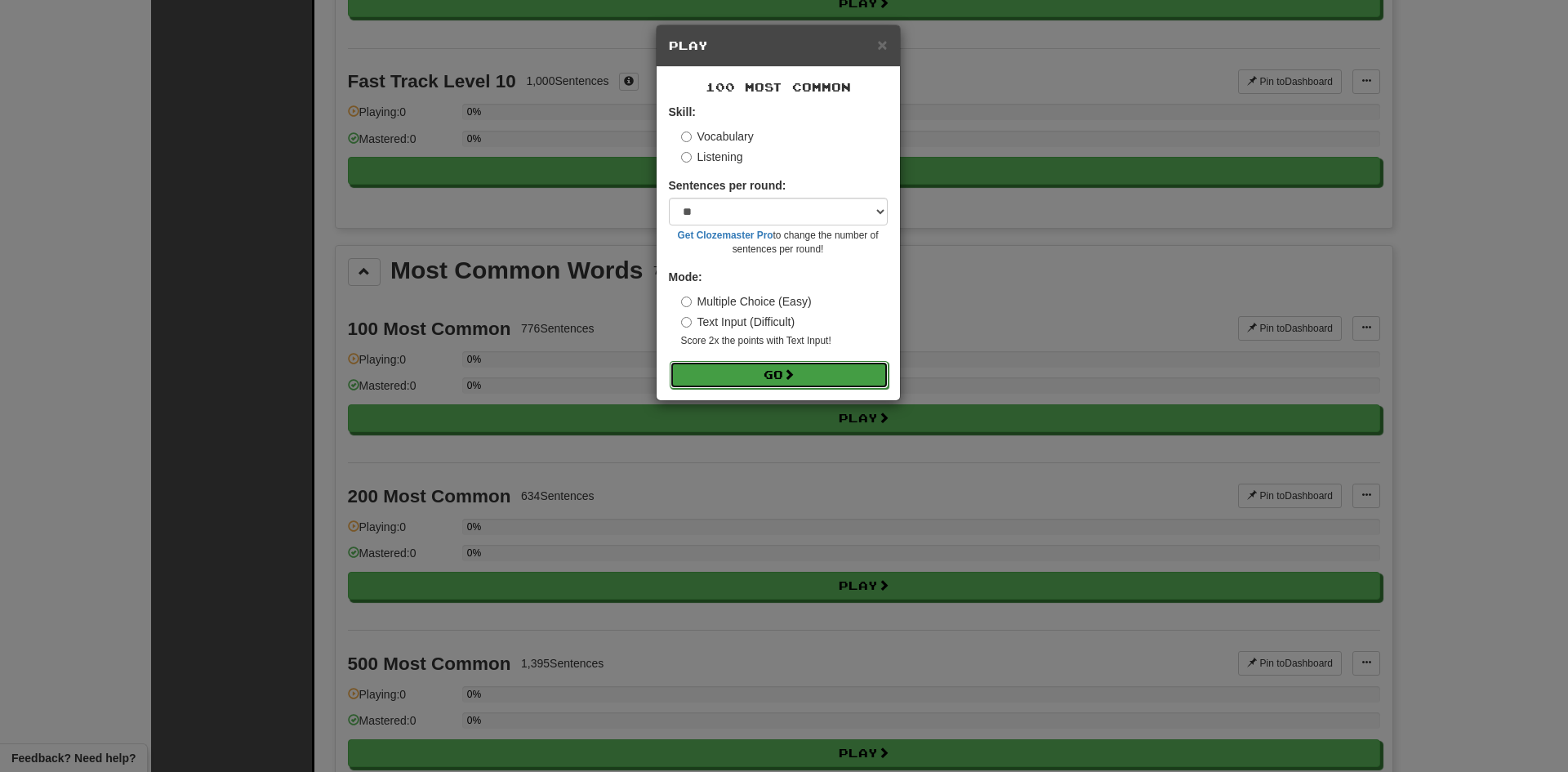
click at [848, 376] on button "Go" at bounding box center [779, 375] width 219 height 28
click at [883, 41] on span "×" at bounding box center [882, 44] width 10 height 18
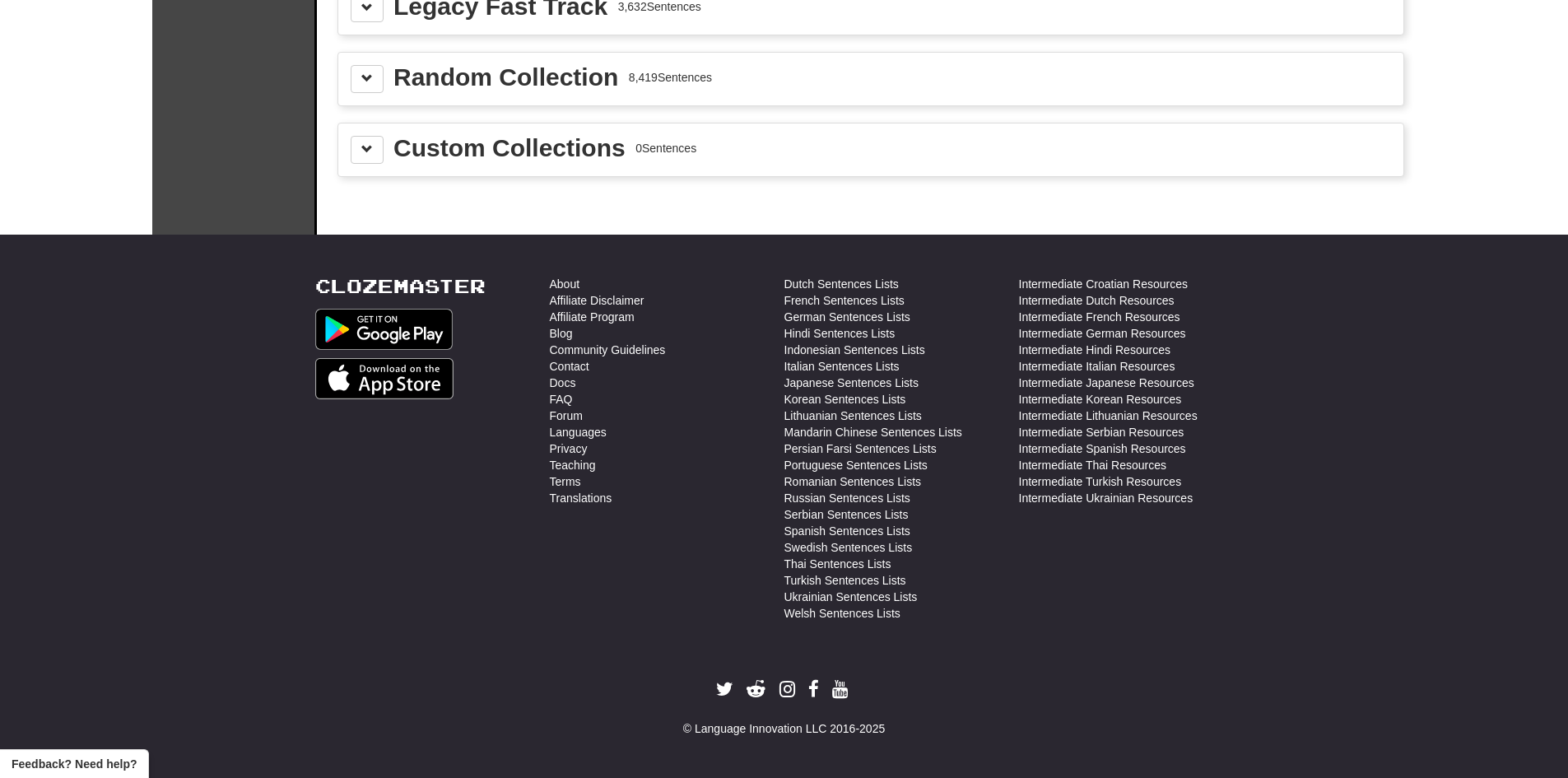
drag, startPoint x: 1445, startPoint y: 359, endPoint x: 1427, endPoint y: 550, distance: 191.8
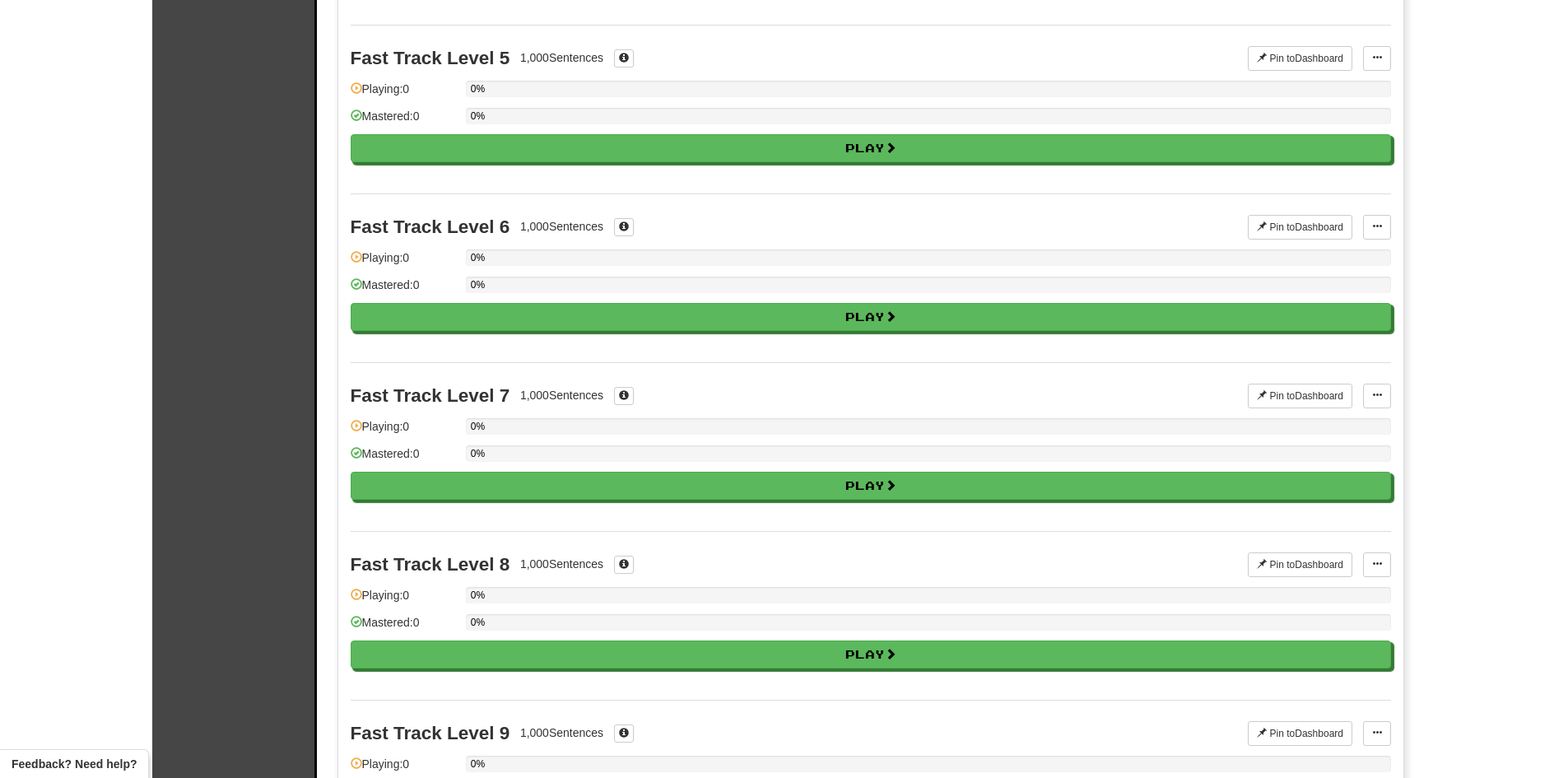
scroll to position [0, 0]
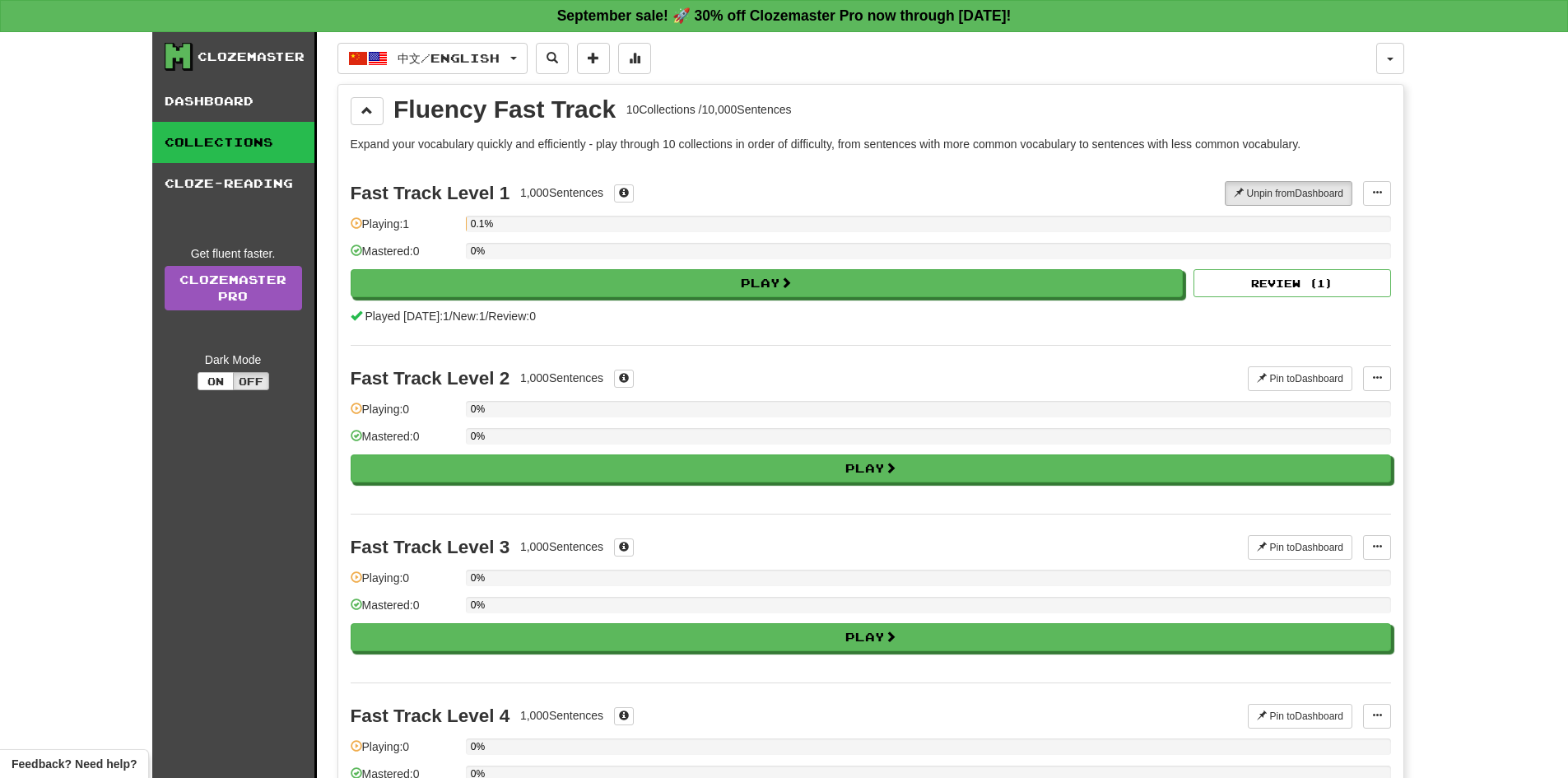
drag, startPoint x: 1409, startPoint y: 533, endPoint x: 1227, endPoint y: 108, distance: 462.3
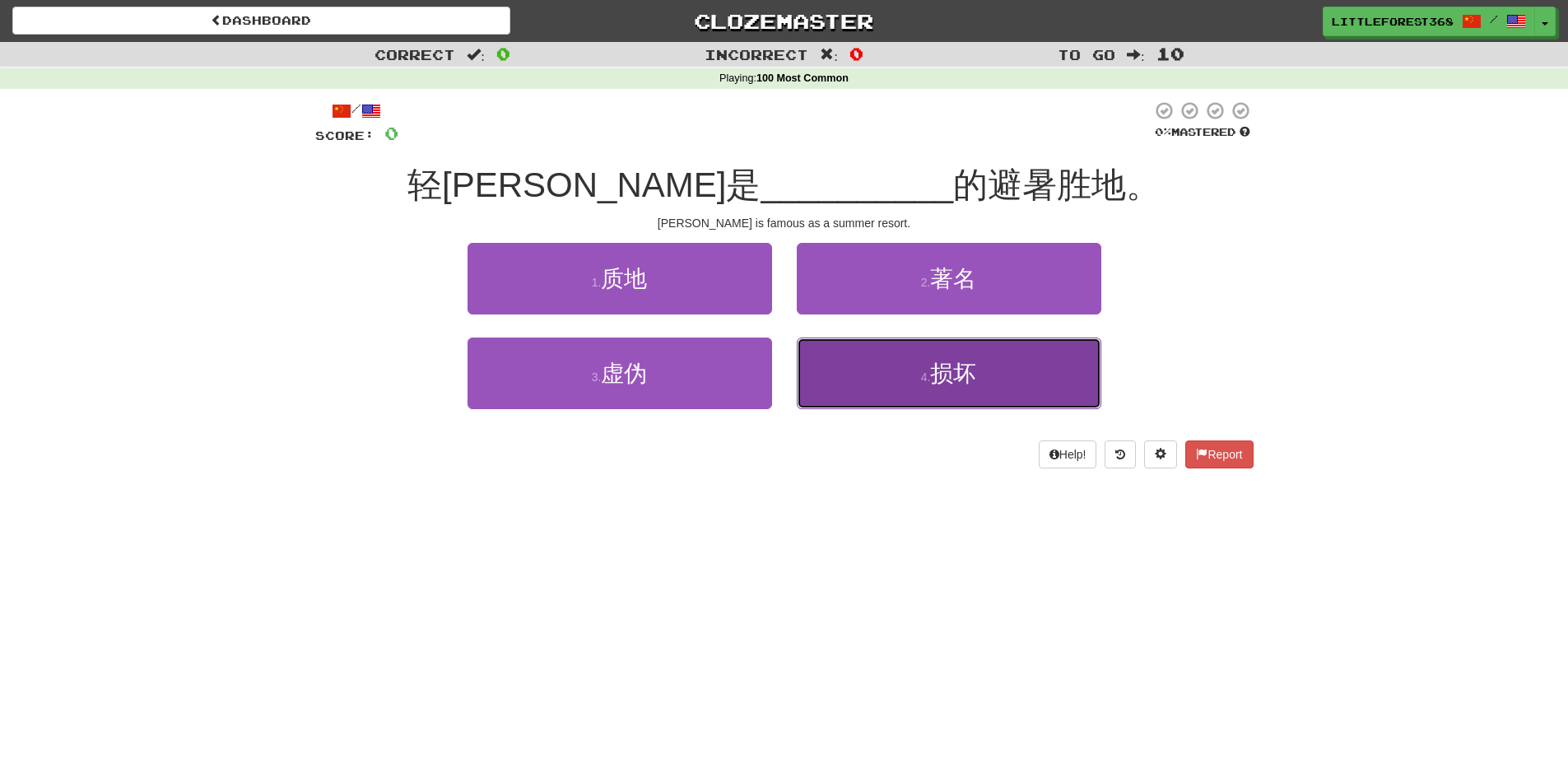
click at [884, 361] on button "4 . 损坏" at bounding box center [949, 373] width 305 height 71
